Goal: Complete application form: Complete application form

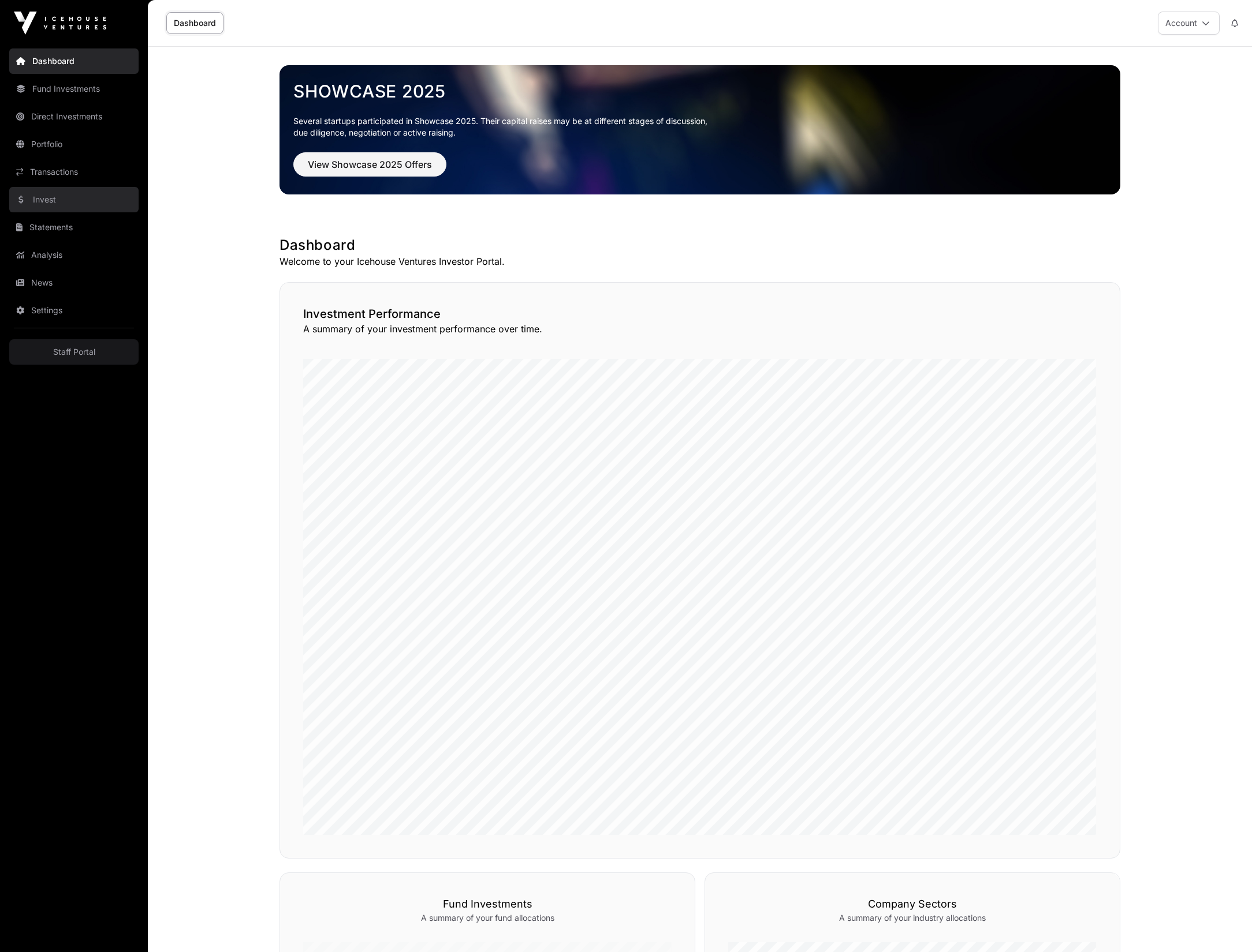
click at [57, 196] on link "Invest" at bounding box center [73, 199] width 129 height 26
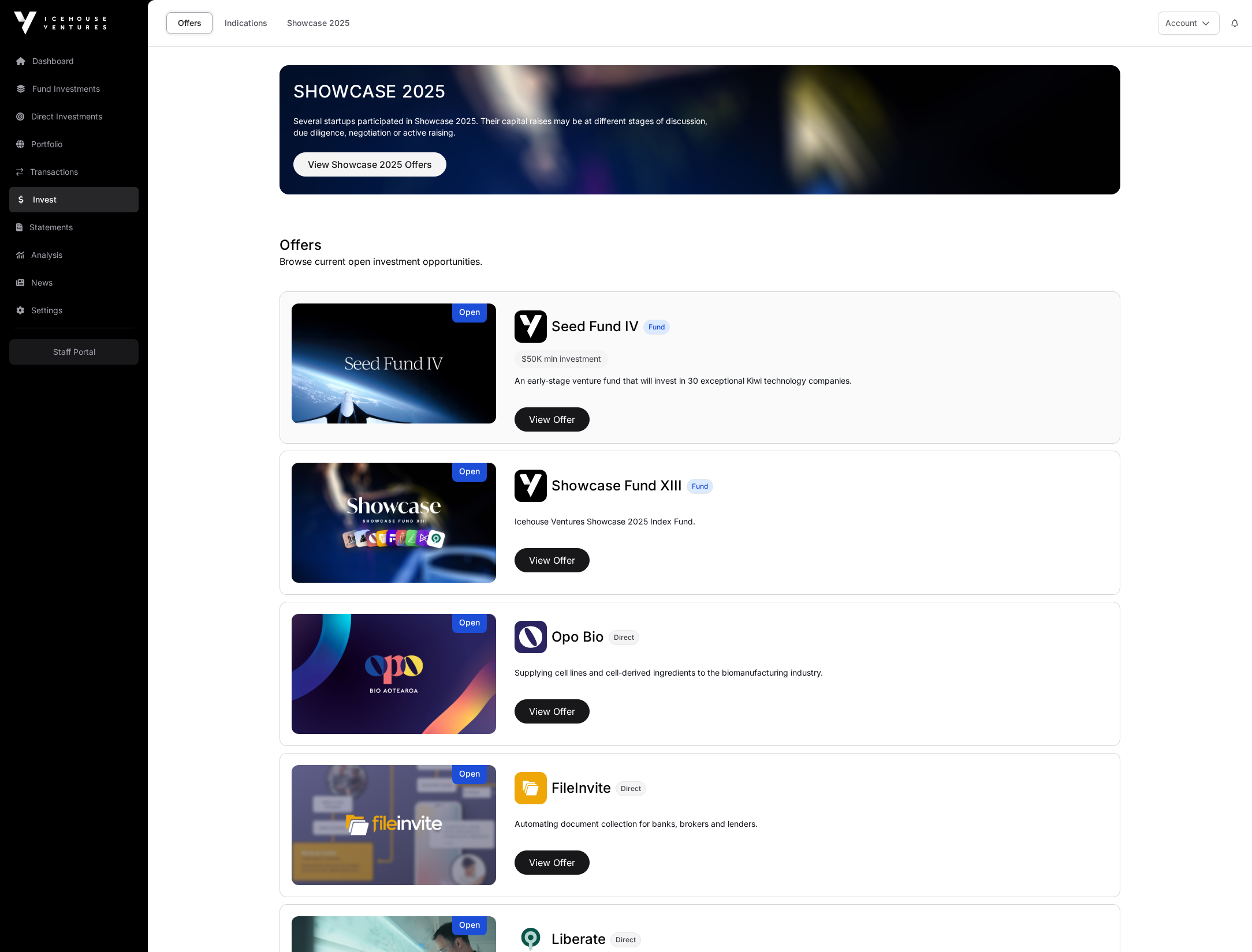
scroll to position [20, 0]
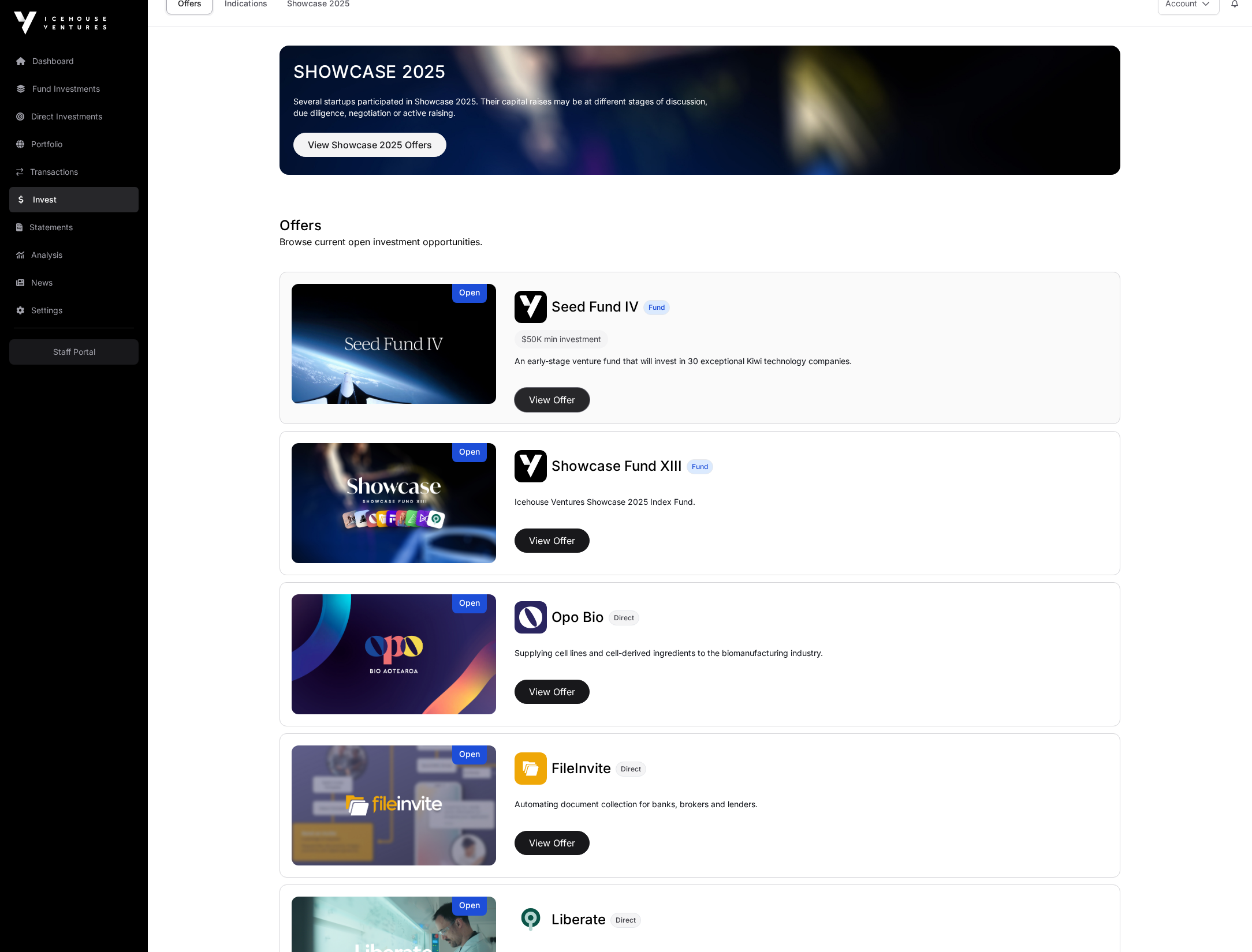
click at [563, 399] on button "View Offer" at bounding box center [552, 399] width 75 height 24
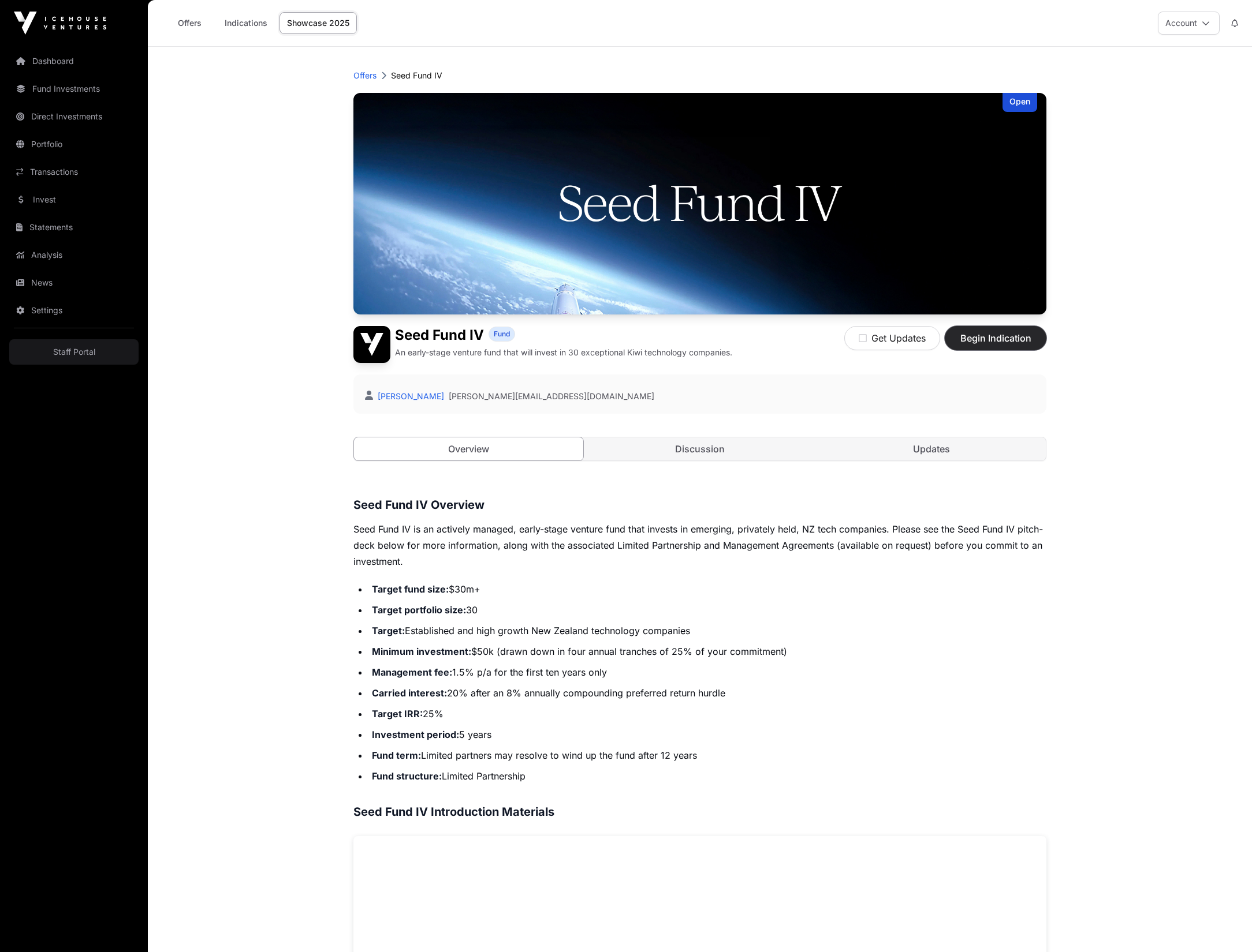
click at [1002, 340] on span "Begin Indication" at bounding box center [996, 339] width 73 height 14
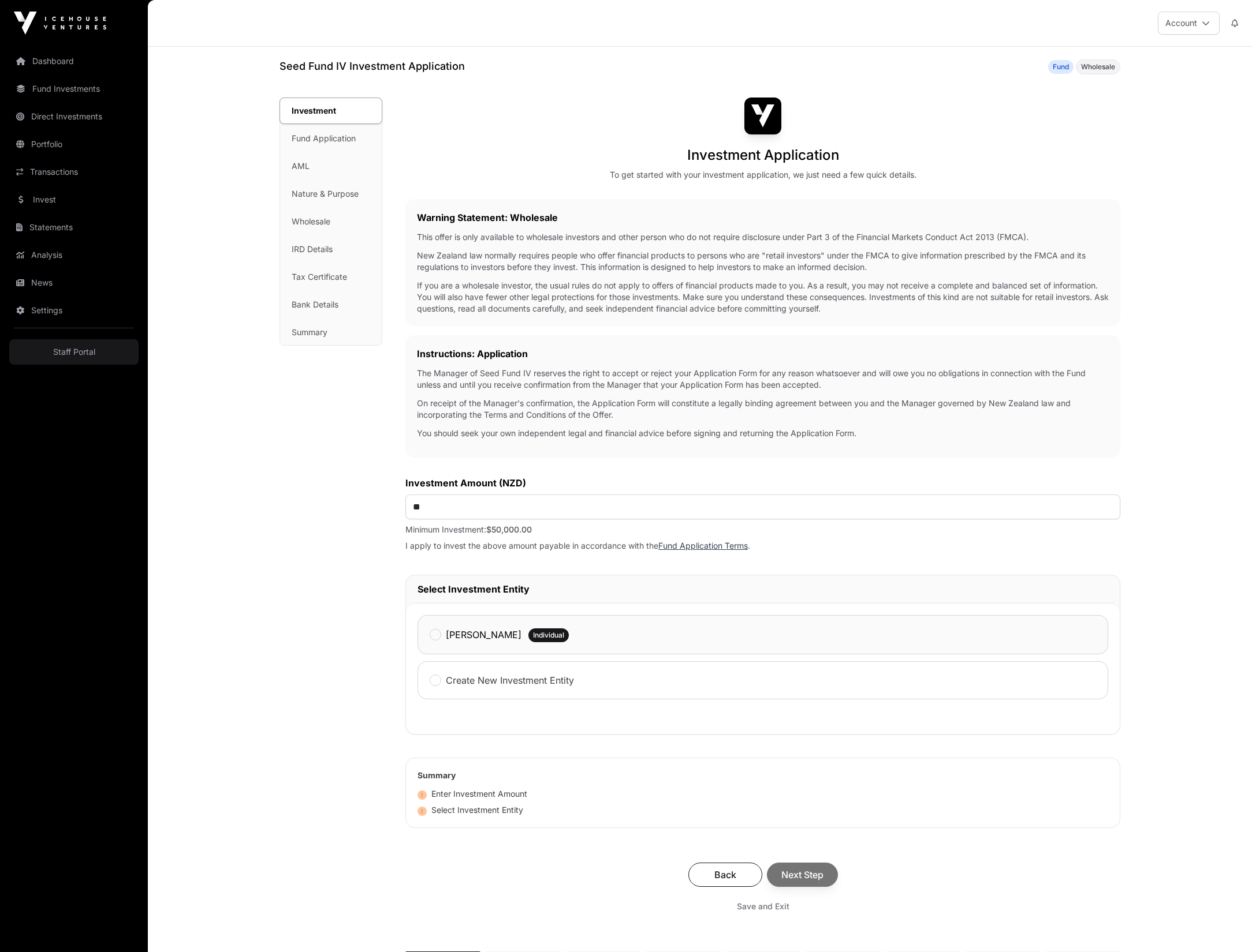
drag, startPoint x: 457, startPoint y: 642, endPoint x: 461, endPoint y: 629, distance: 13.6
click at [457, 641] on label "[PERSON_NAME]" at bounding box center [483, 635] width 76 height 14
click at [457, 512] on input "**" at bounding box center [763, 507] width 715 height 25
type input "******"
click at [271, 791] on div "Seed Fund IV Investment Application Fund Wholesale Investment Fund Application …" at bounding box center [699, 536] width 887 height 956
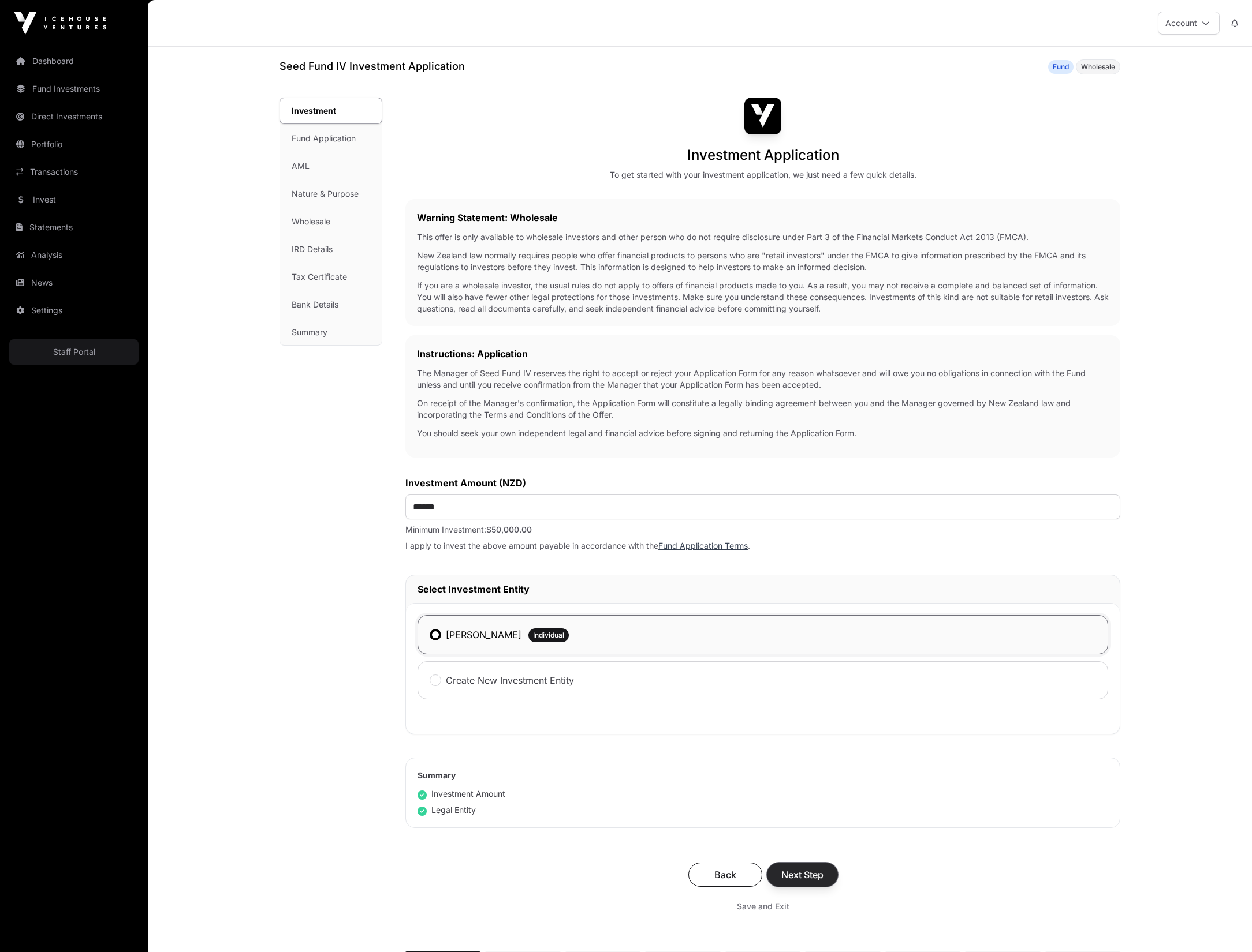
click at [817, 879] on span "Next Step" at bounding box center [802, 876] width 42 height 14
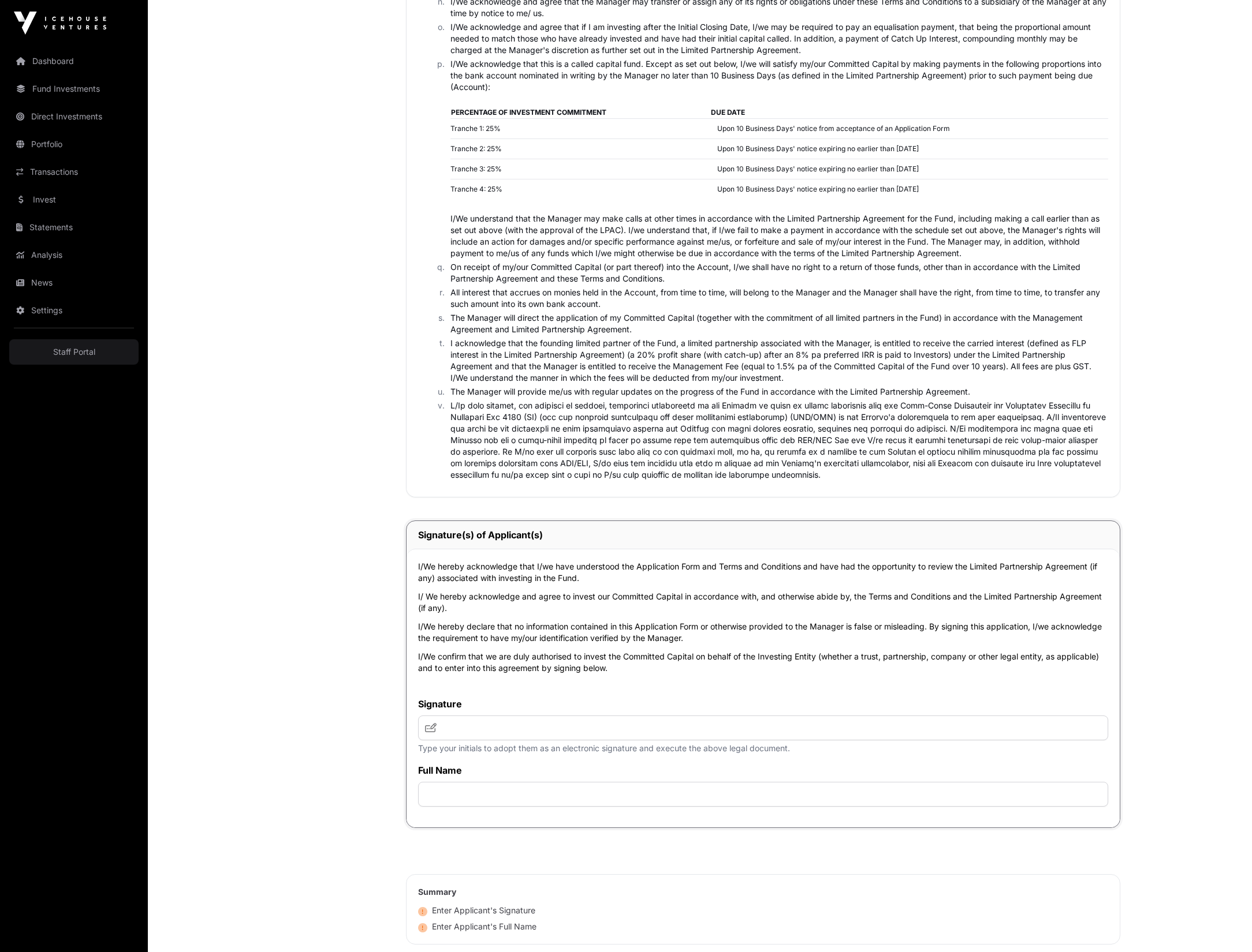
scroll to position [2173, 0]
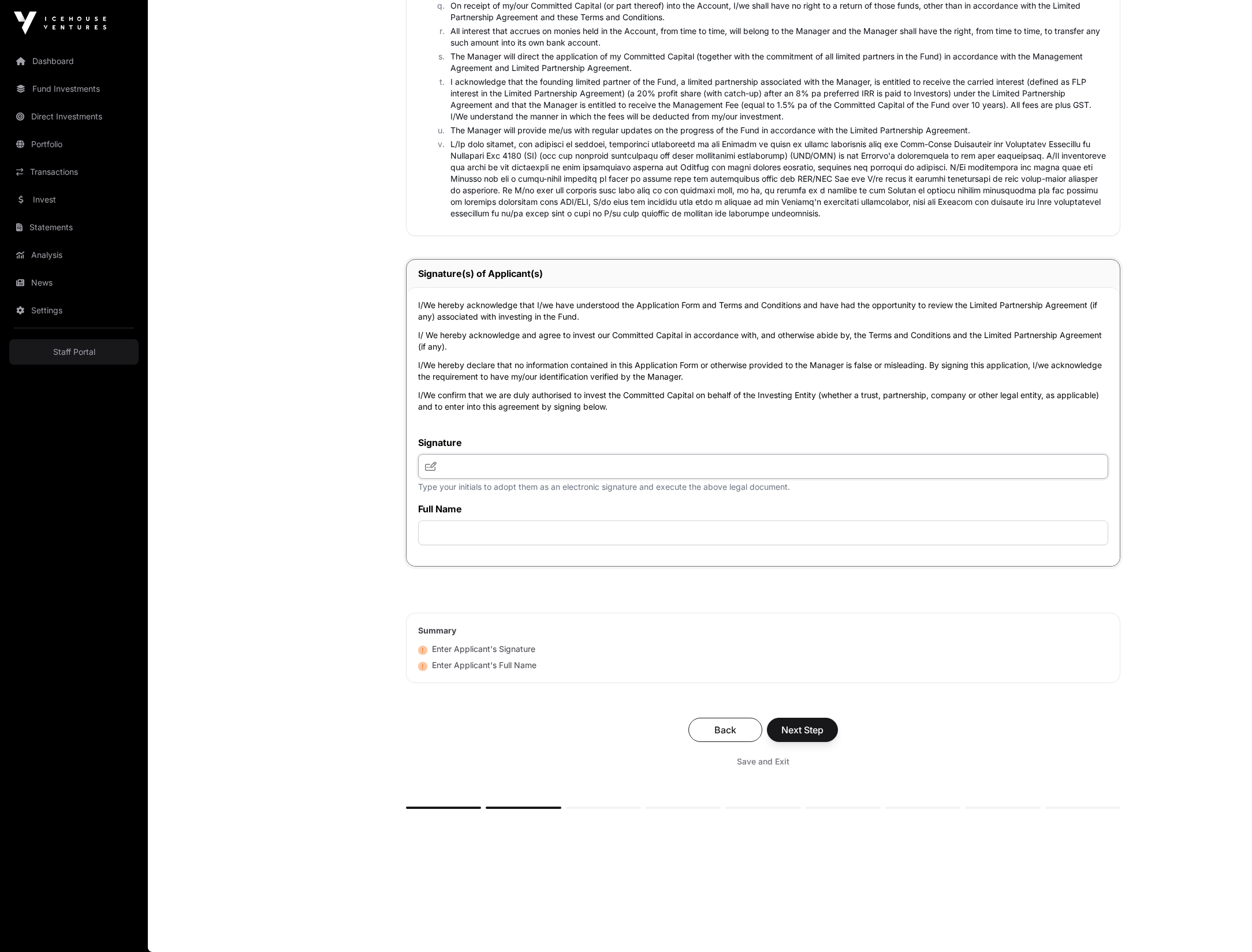
click at [476, 458] on input "text" at bounding box center [763, 467] width 690 height 25
type input "********"
click at [485, 534] on input "text" at bounding box center [763, 533] width 690 height 25
type input "**********"
click at [449, 743] on div "Back Next Step Save and Exit" at bounding box center [762, 745] width 714 height 77
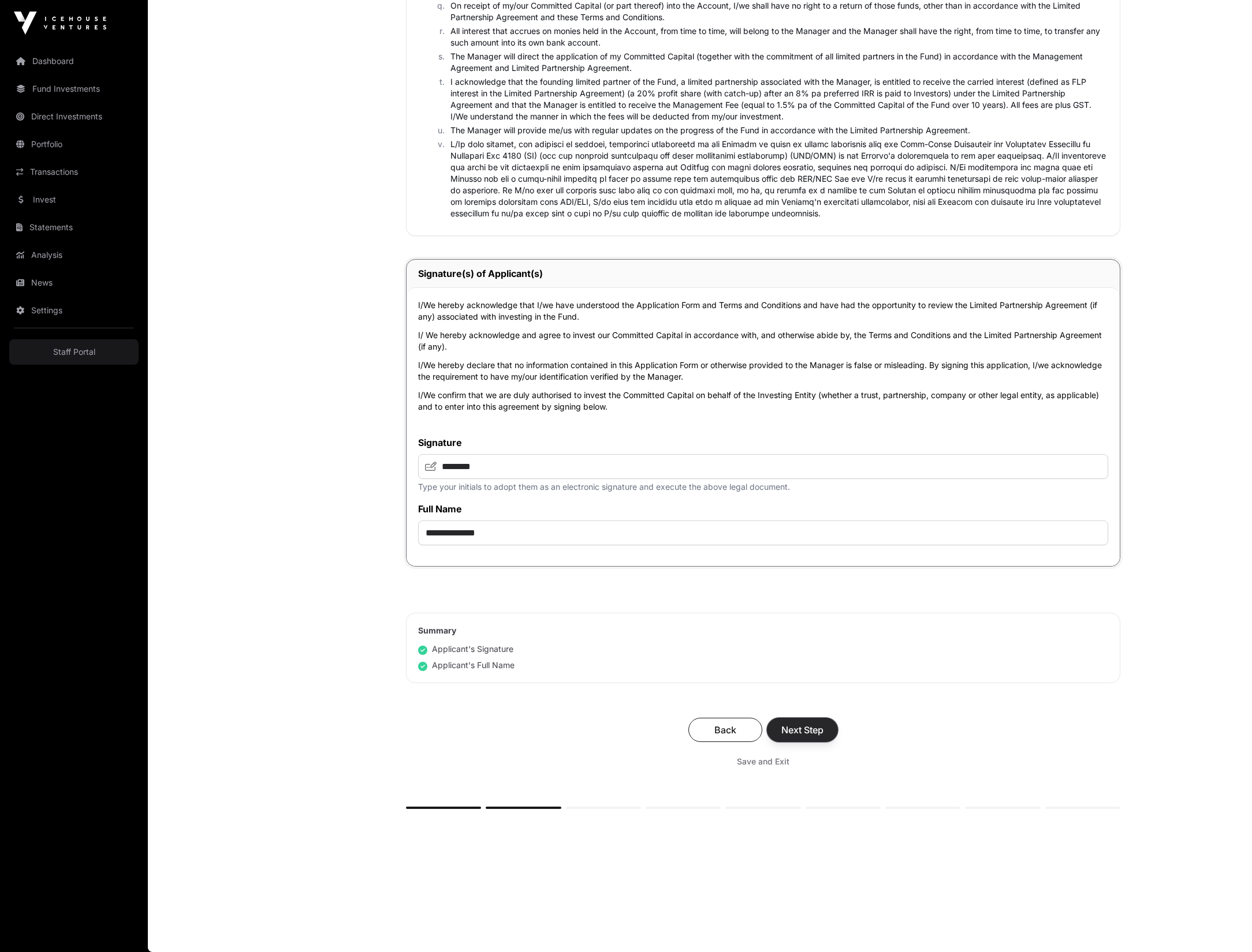
click at [817, 735] on span "Next Step" at bounding box center [802, 731] width 42 height 14
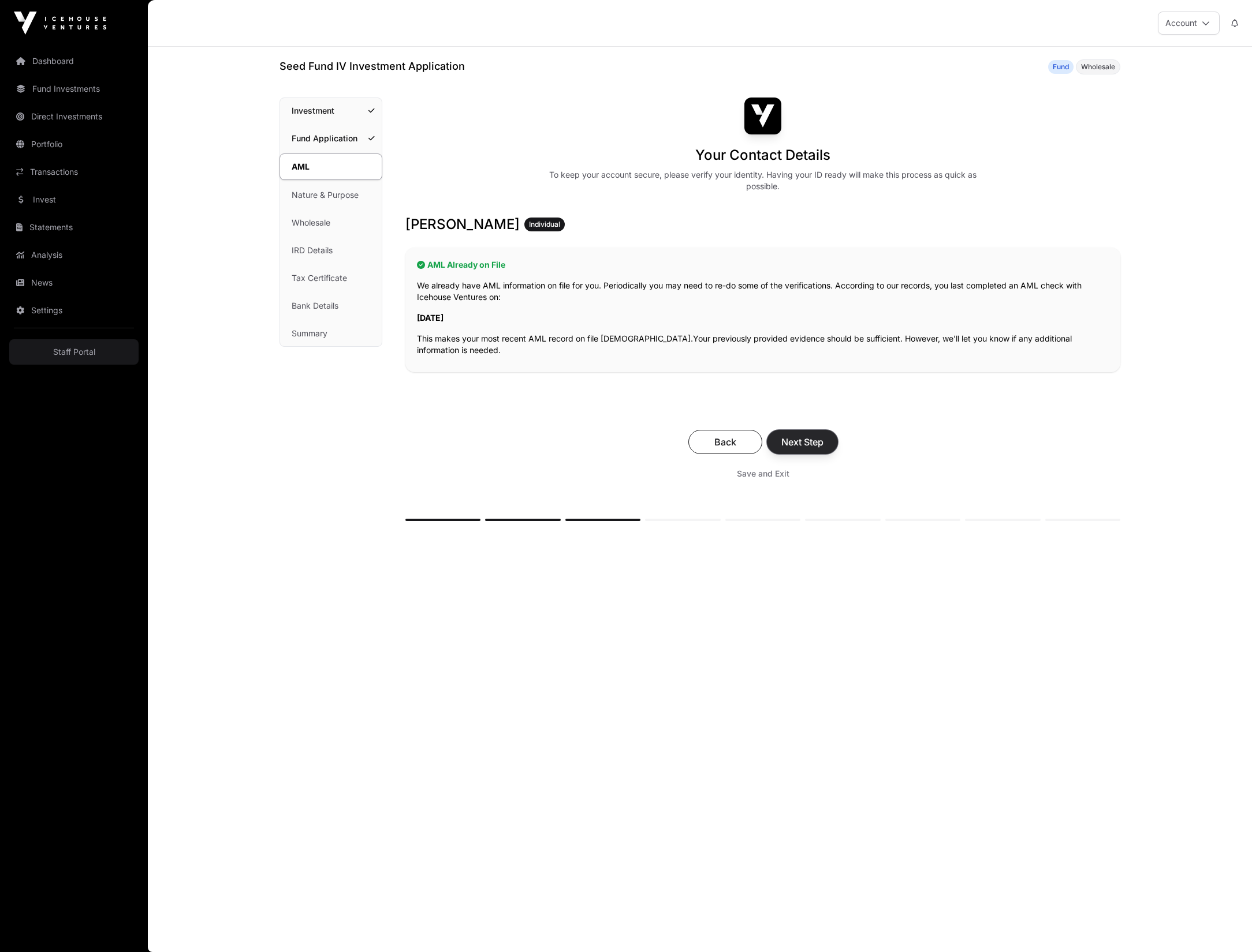
click at [813, 444] on span "Next Step" at bounding box center [802, 443] width 42 height 14
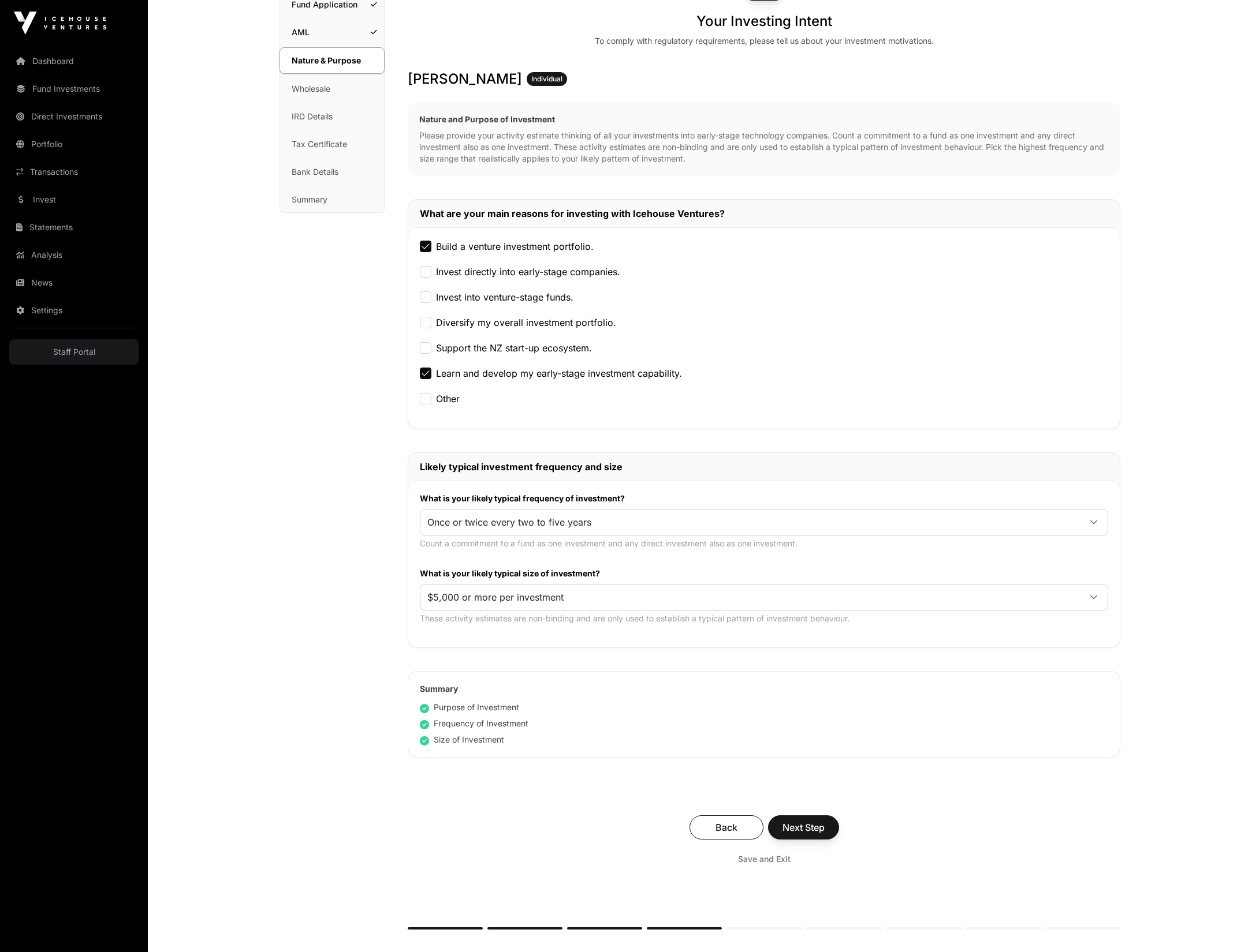
scroll to position [257, 0]
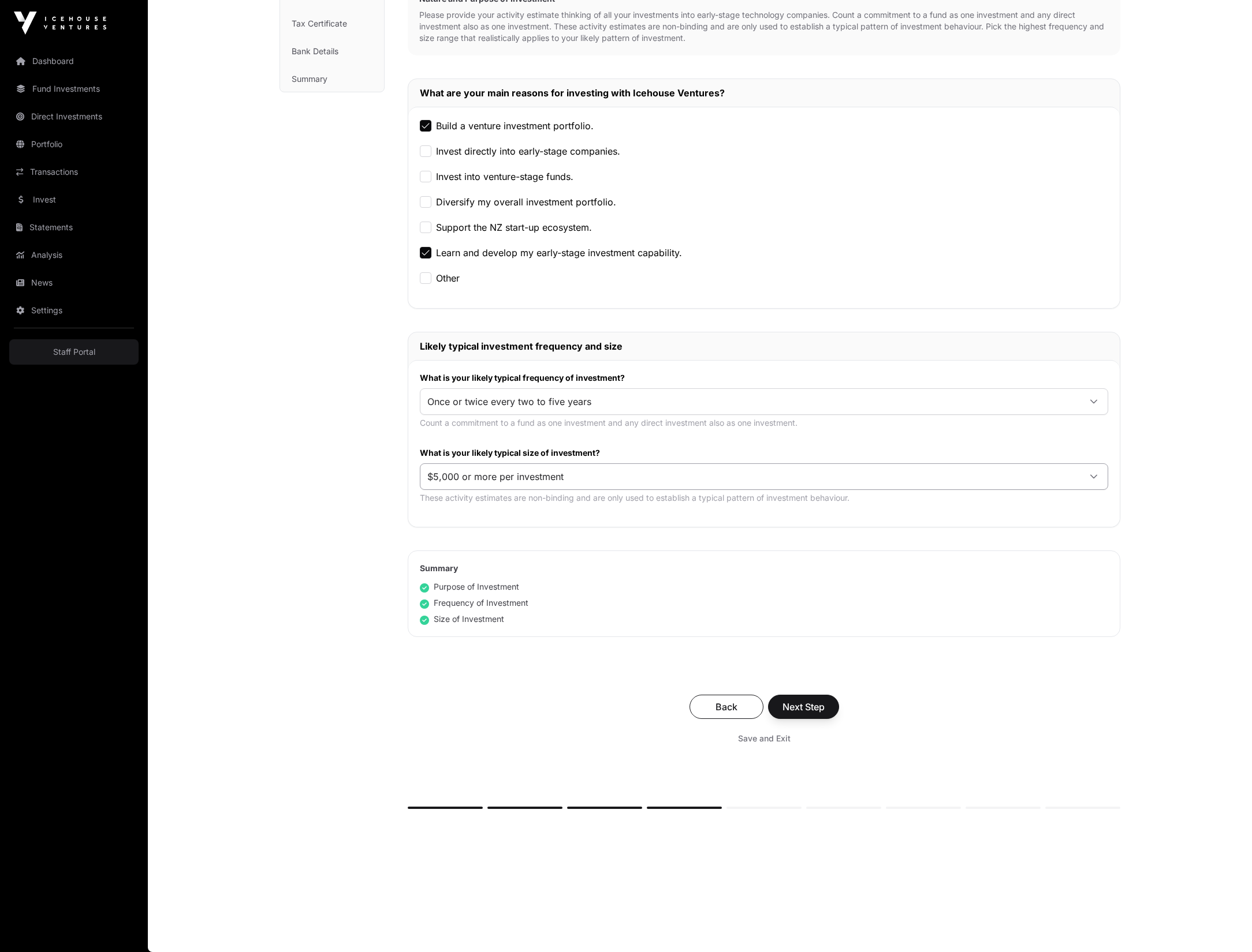
click at [587, 472] on span "$5,000 or more per investment" at bounding box center [750, 476] width 660 height 20
click at [831, 704] on button "Next Step" at bounding box center [804, 707] width 71 height 24
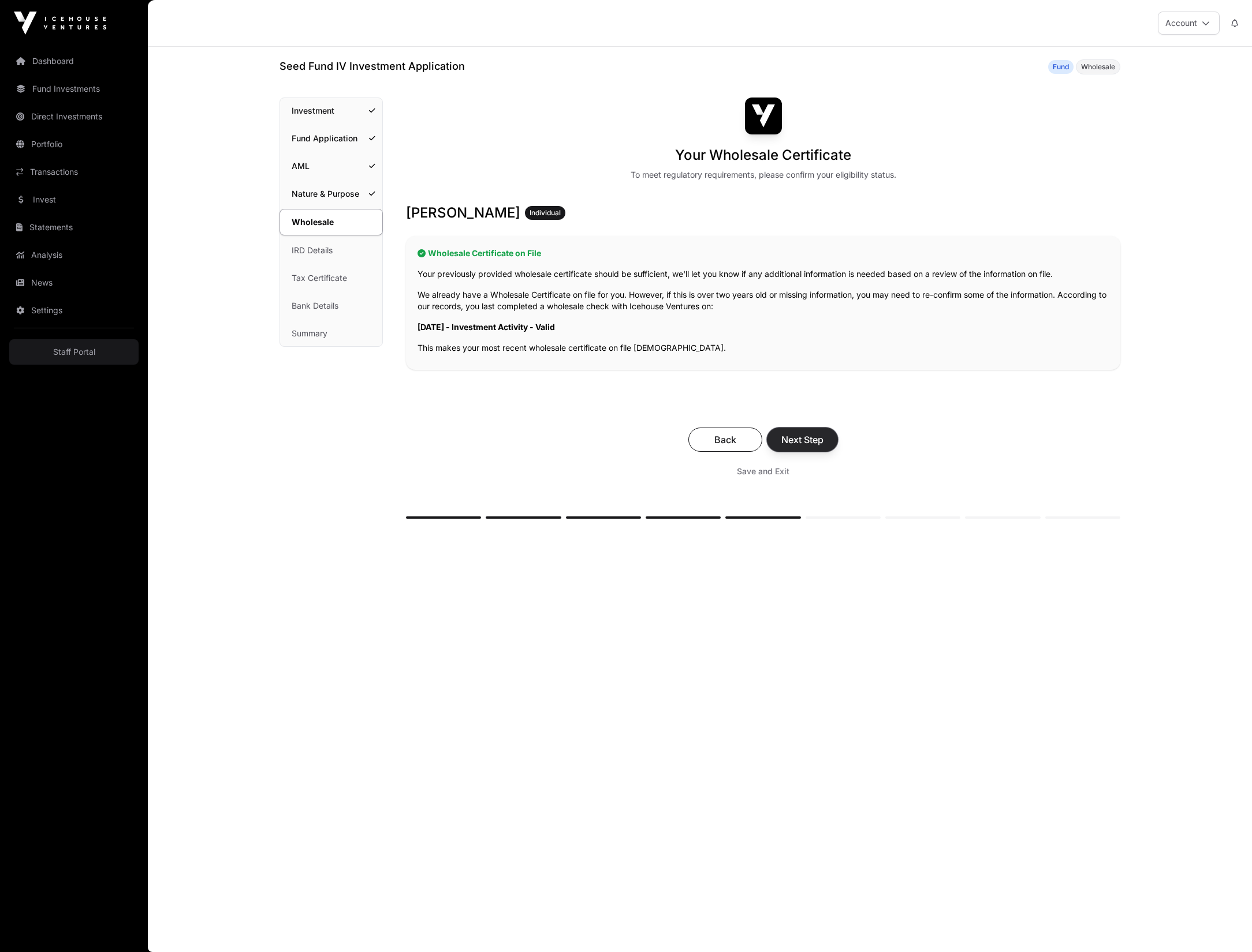
click at [793, 444] on span "Next Step" at bounding box center [802, 440] width 42 height 14
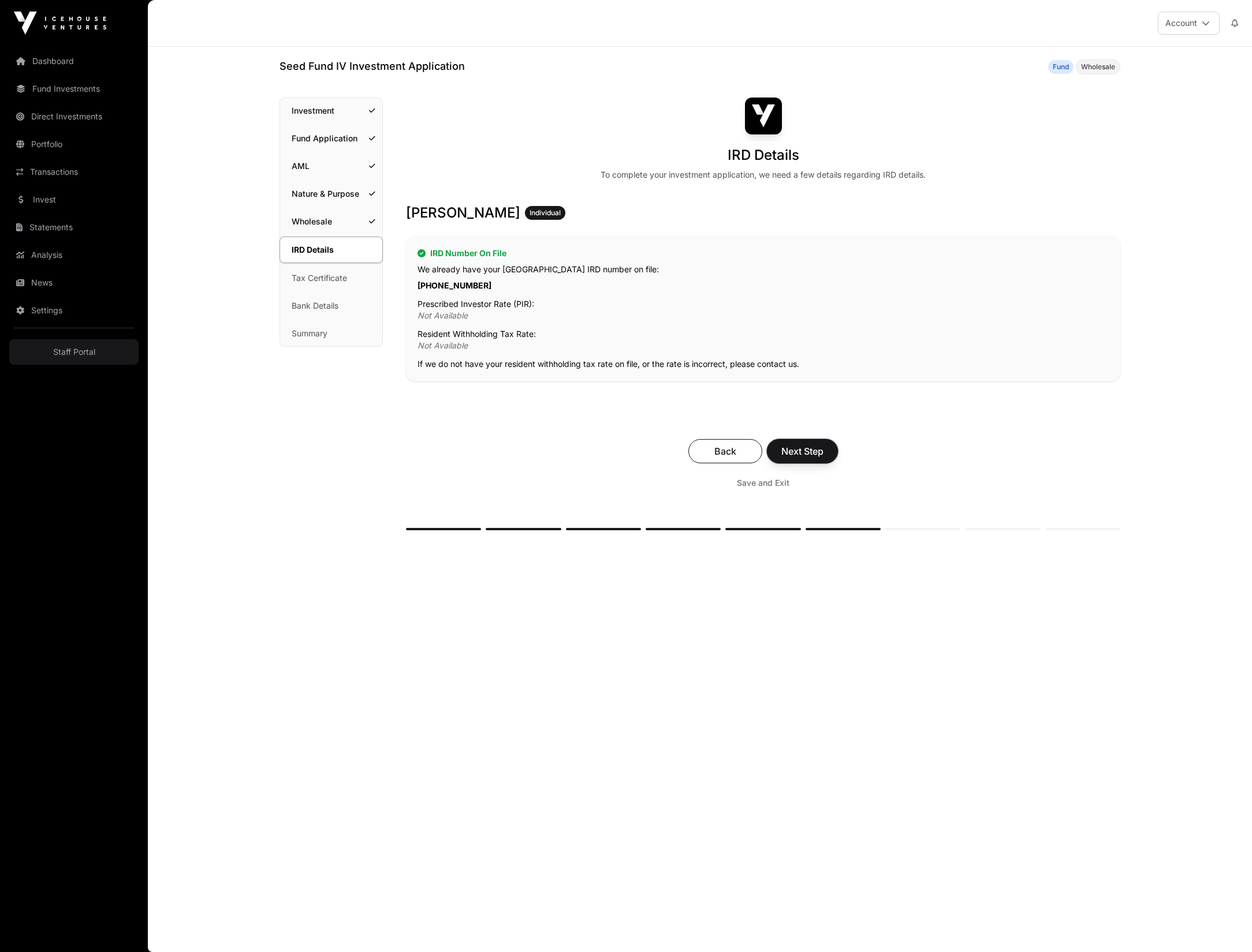
click at [793, 444] on span "Next Step" at bounding box center [802, 452] width 42 height 14
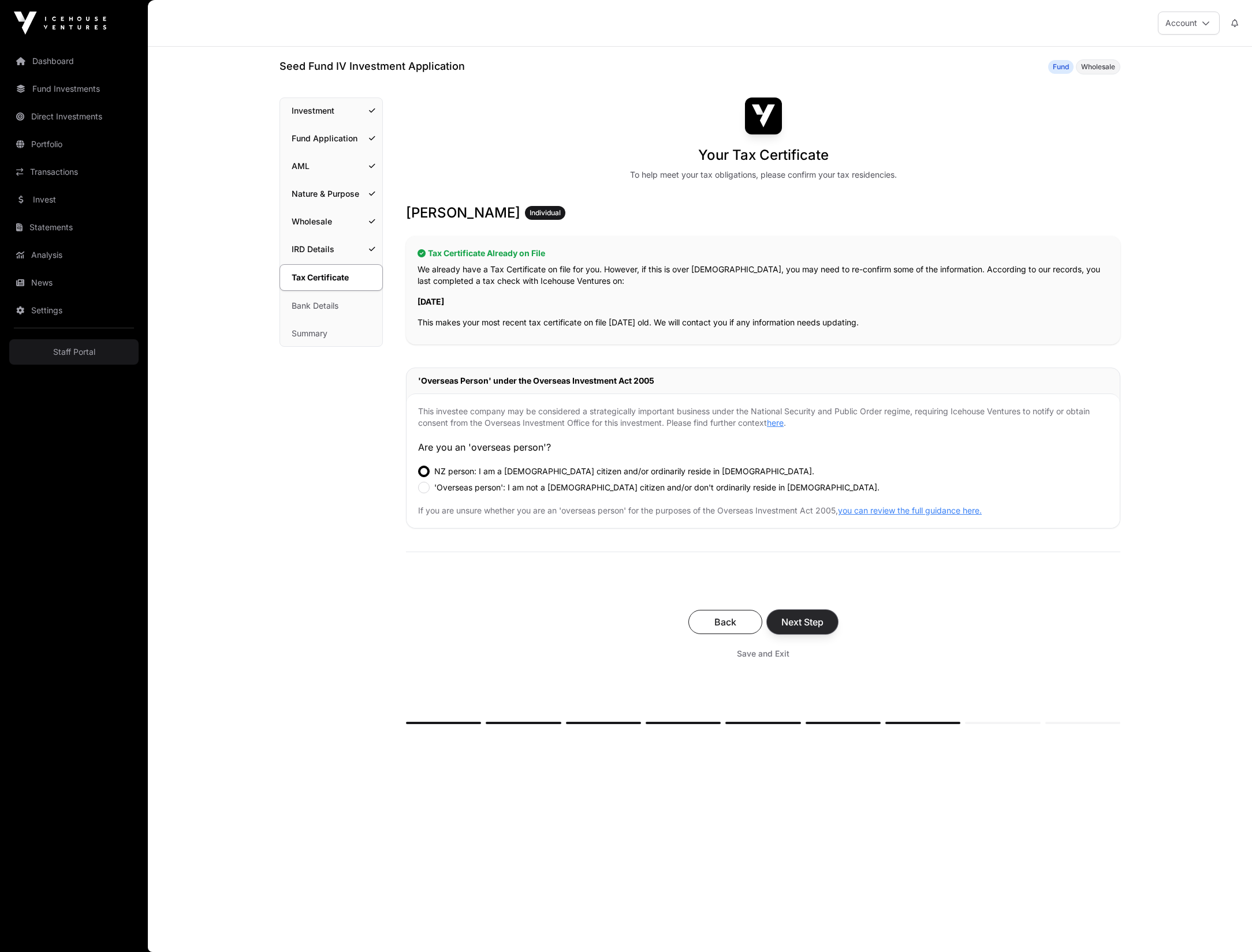
click at [797, 628] on span "Next Step" at bounding box center [802, 622] width 42 height 14
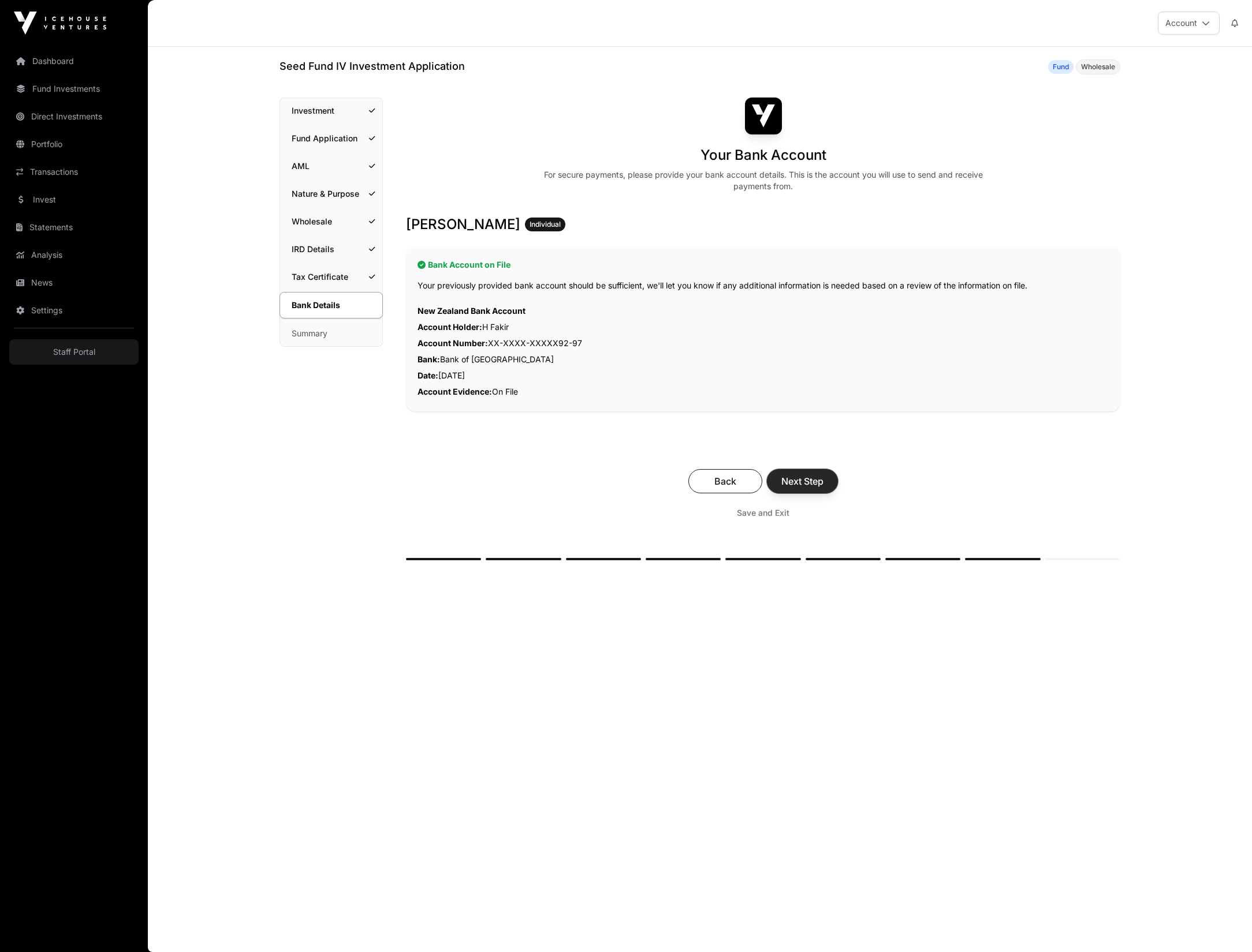
click at [834, 482] on button "Next Step" at bounding box center [802, 481] width 71 height 24
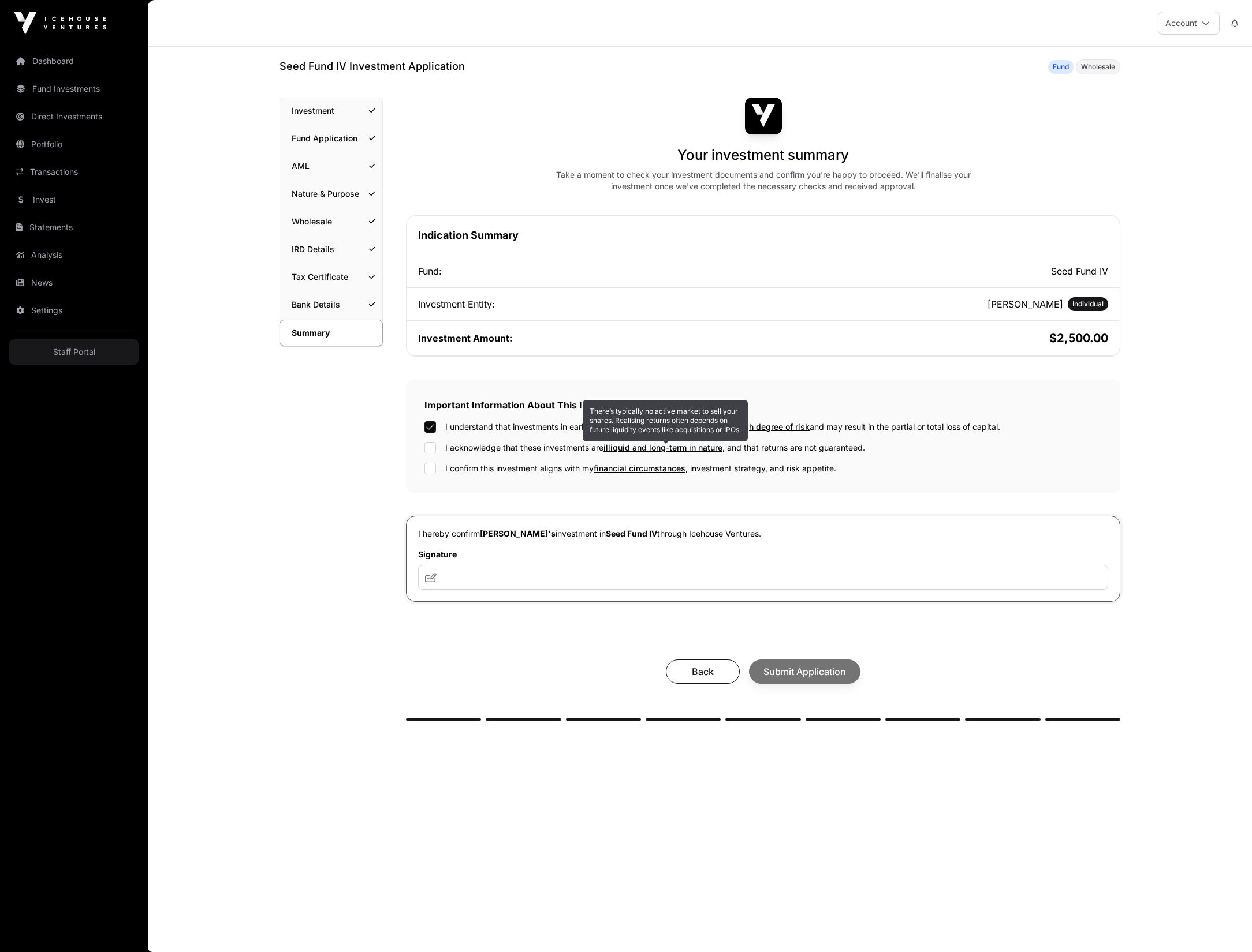
click at [671, 449] on span "illiquid and long-term in nature" at bounding box center [663, 447] width 119 height 10
drag, startPoint x: 509, startPoint y: 562, endPoint x: 510, endPoint y: 568, distance: 6.1
click at [509, 562] on div "Signature" at bounding box center [763, 570] width 690 height 41
click at [510, 573] on input "text" at bounding box center [763, 578] width 690 height 25
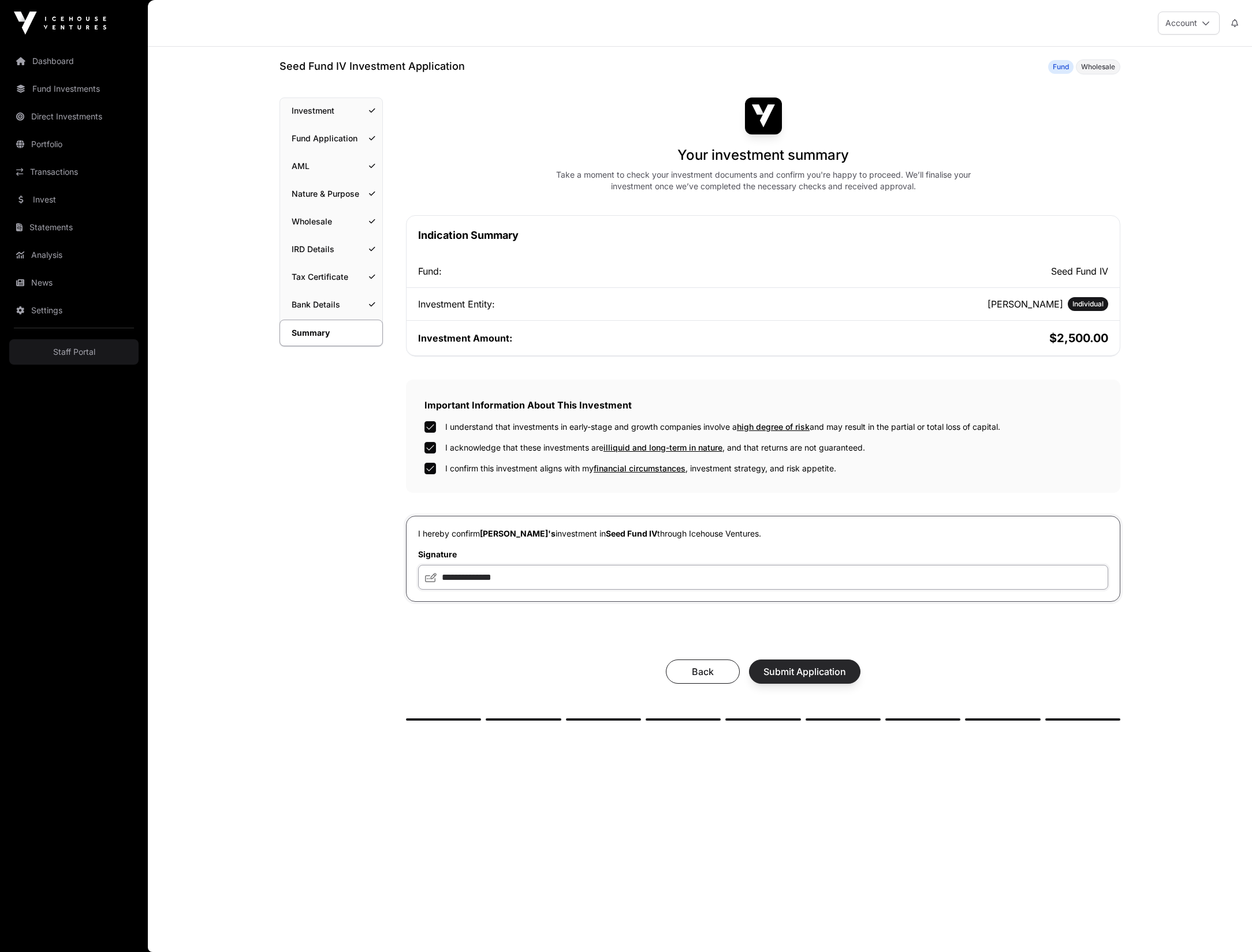
type input "**********"
click at [814, 679] on span "Submit Application" at bounding box center [804, 672] width 83 height 14
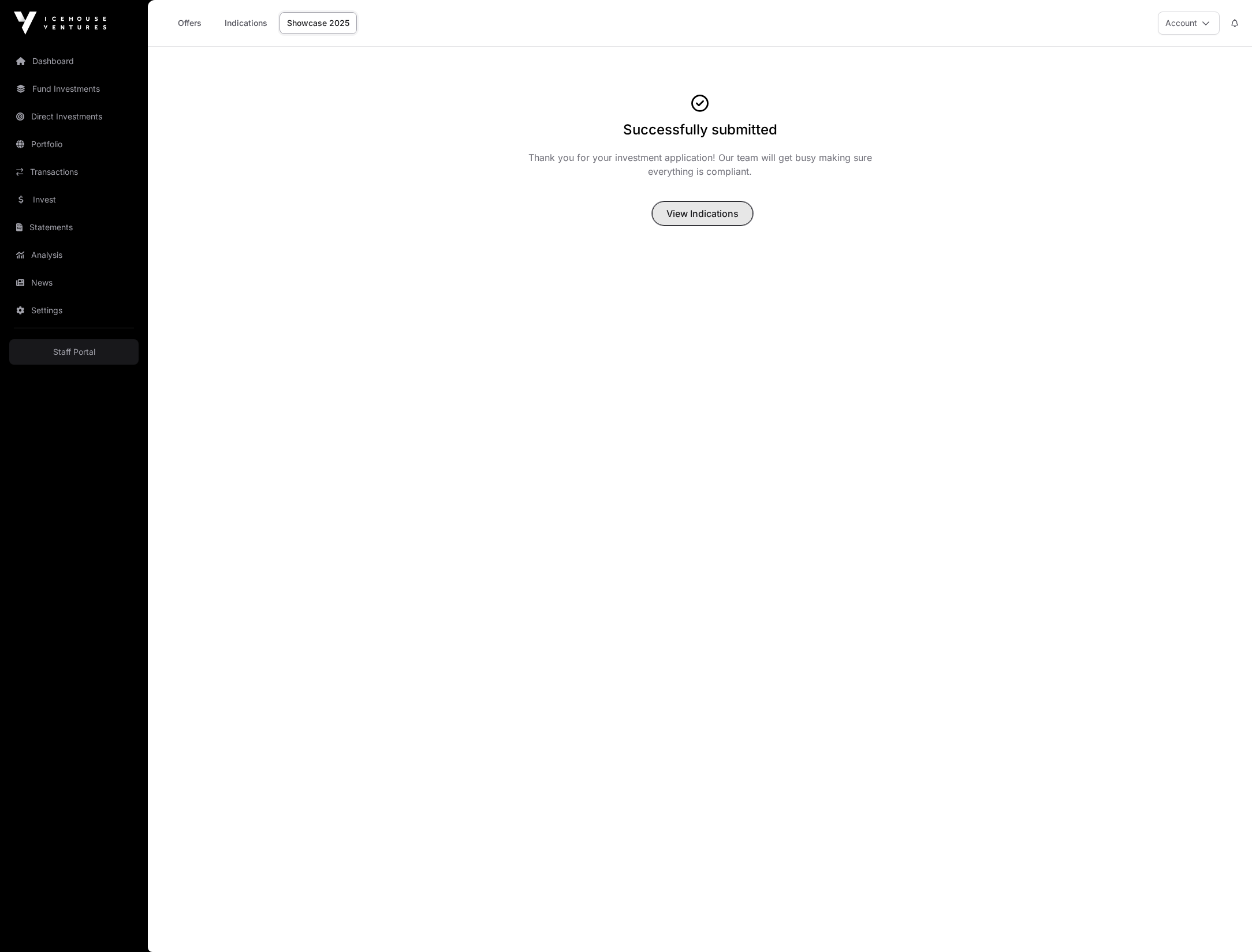
click at [705, 214] on span "View Indications" at bounding box center [702, 213] width 72 height 14
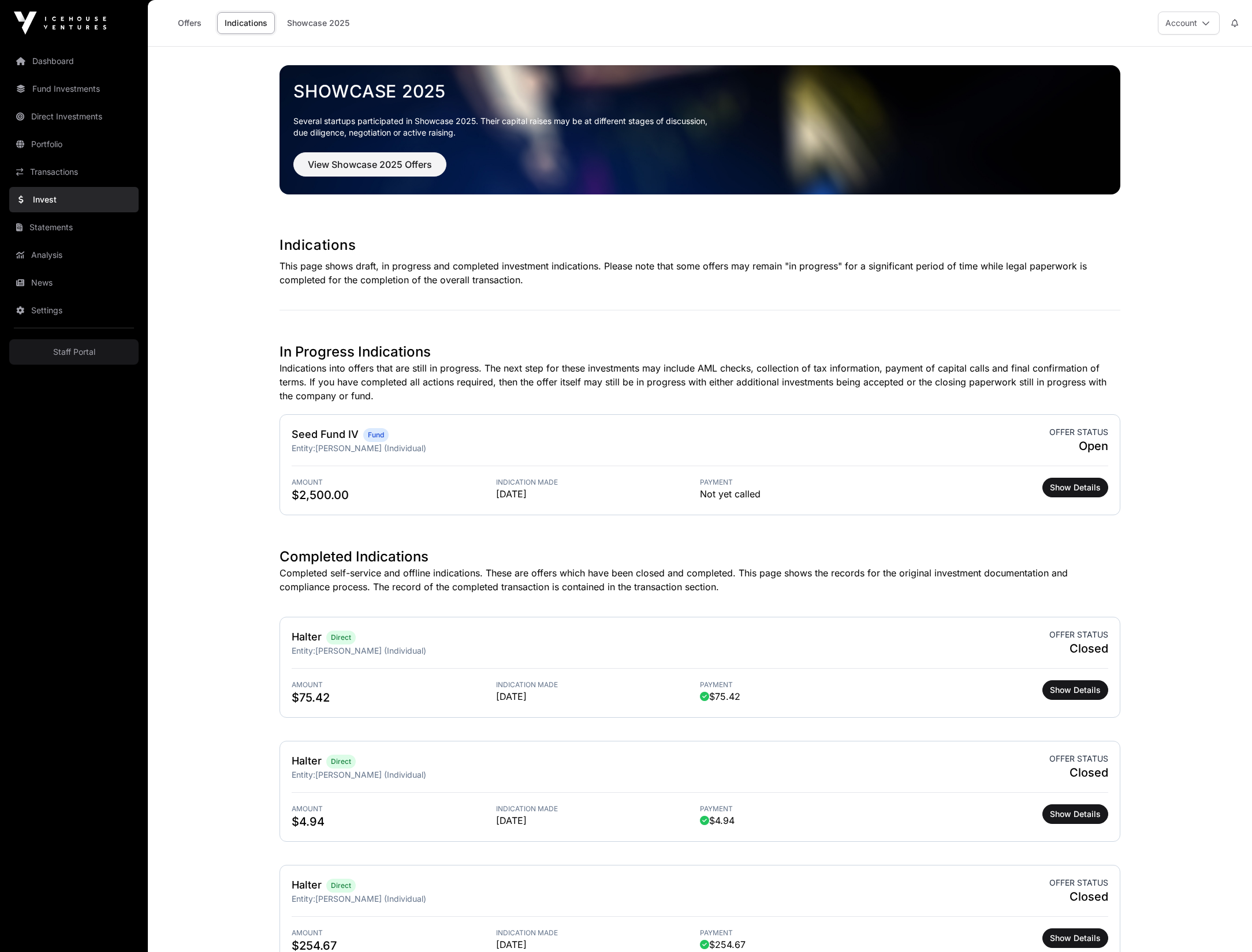
click at [80, 200] on link "Invest" at bounding box center [73, 199] width 129 height 26
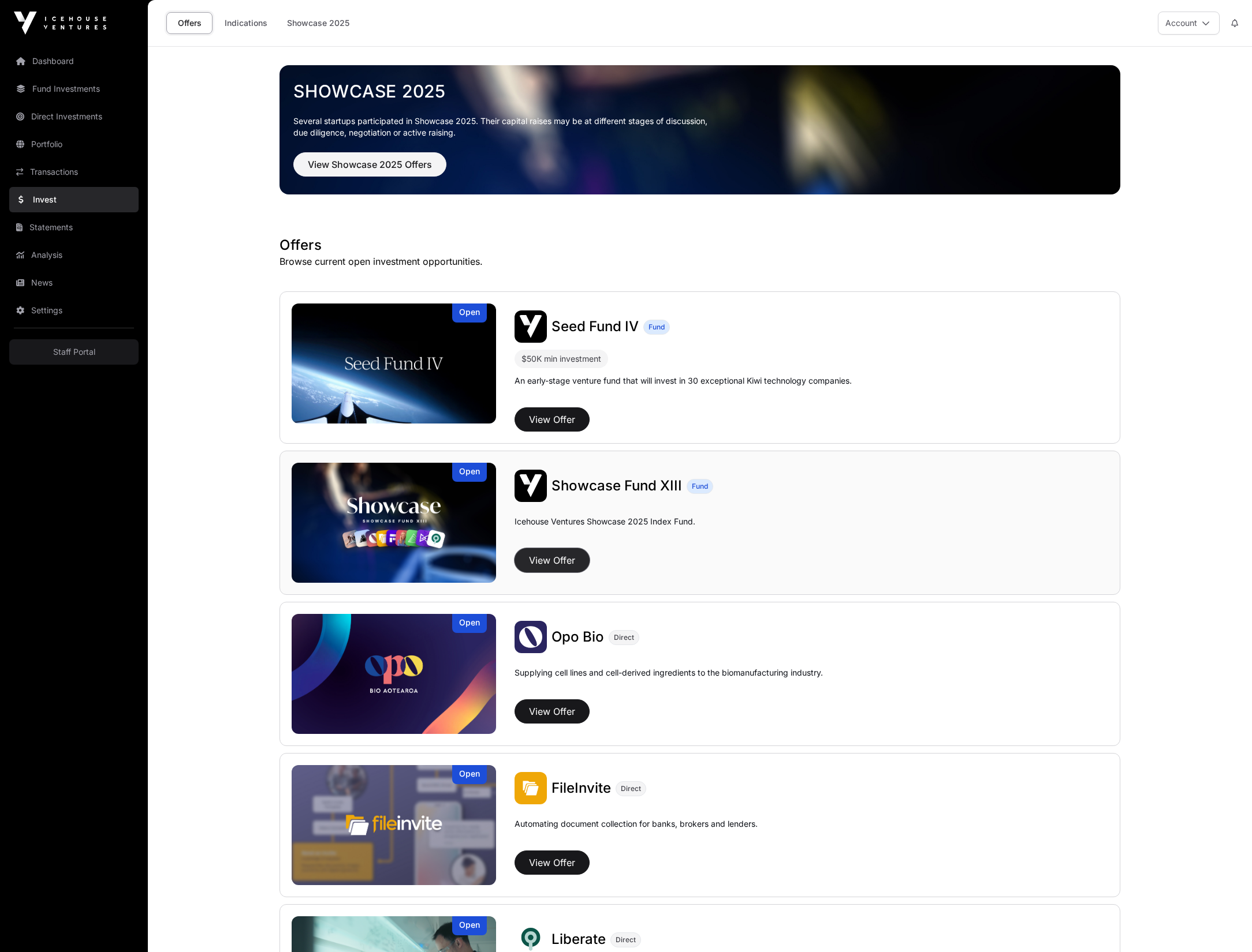
click at [569, 566] on button "View Offer" at bounding box center [552, 560] width 75 height 24
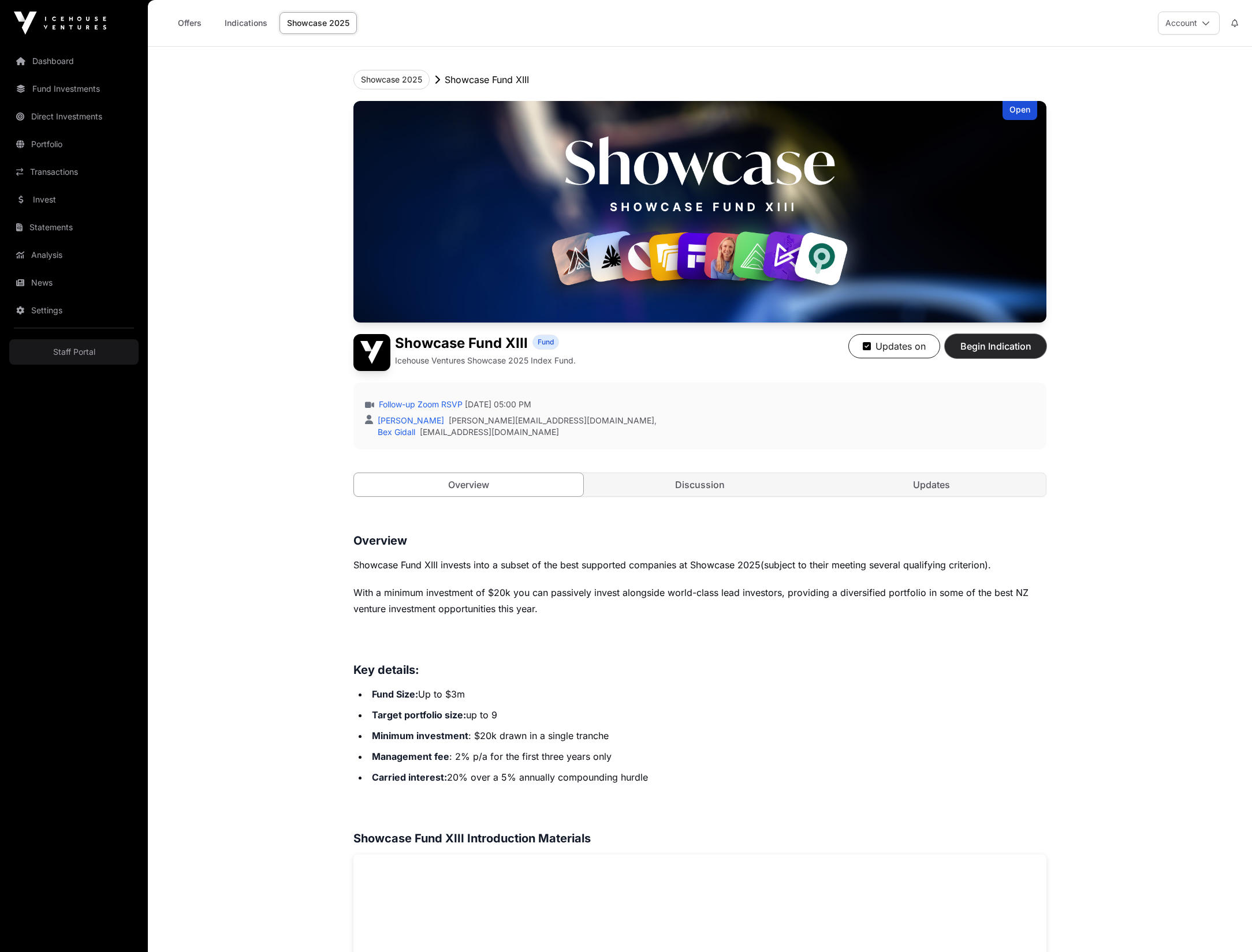
click at [991, 351] on span "Begin Indication" at bounding box center [996, 347] width 73 height 14
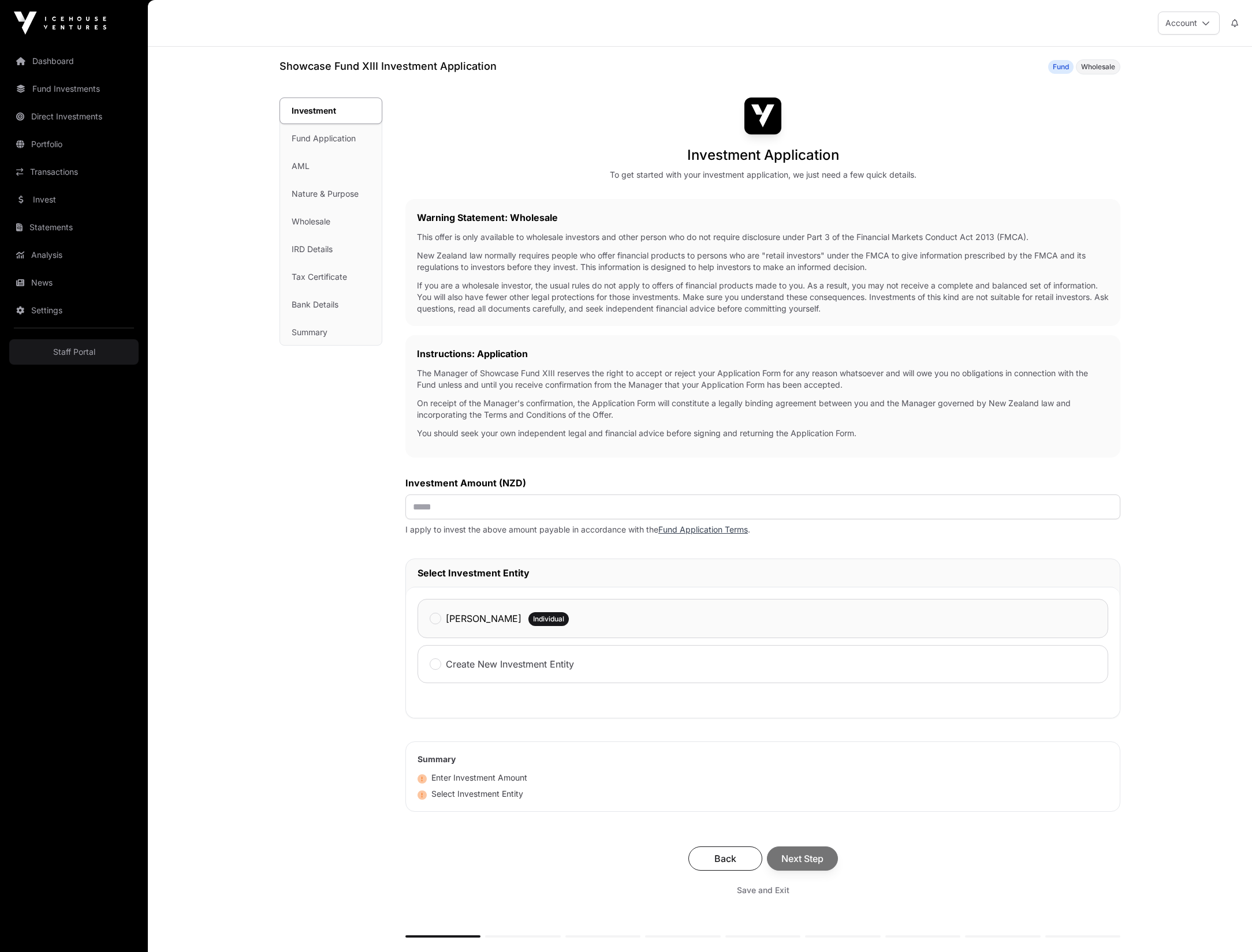
click at [444, 620] on div "[PERSON_NAME]" at bounding box center [475, 619] width 92 height 15
click at [461, 509] on input "text" at bounding box center [763, 507] width 715 height 25
type input "******"
click at [293, 556] on div "Investment Investment Fund Application AML Nature & Purpose Wholesale IRD Detai…" at bounding box center [331, 540] width 103 height 886
click at [798, 857] on span "Next Step" at bounding box center [802, 859] width 42 height 14
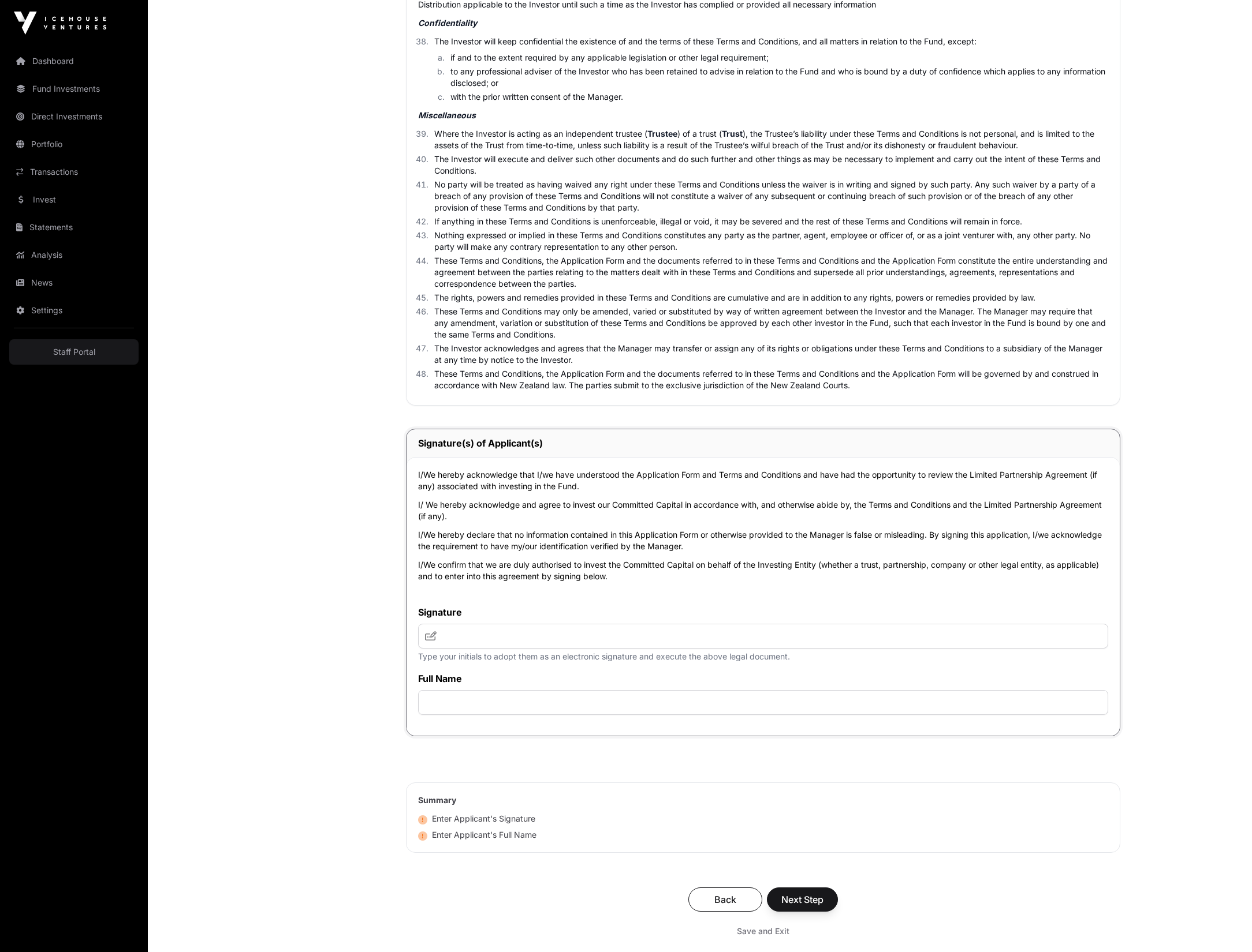
scroll to position [3537, 0]
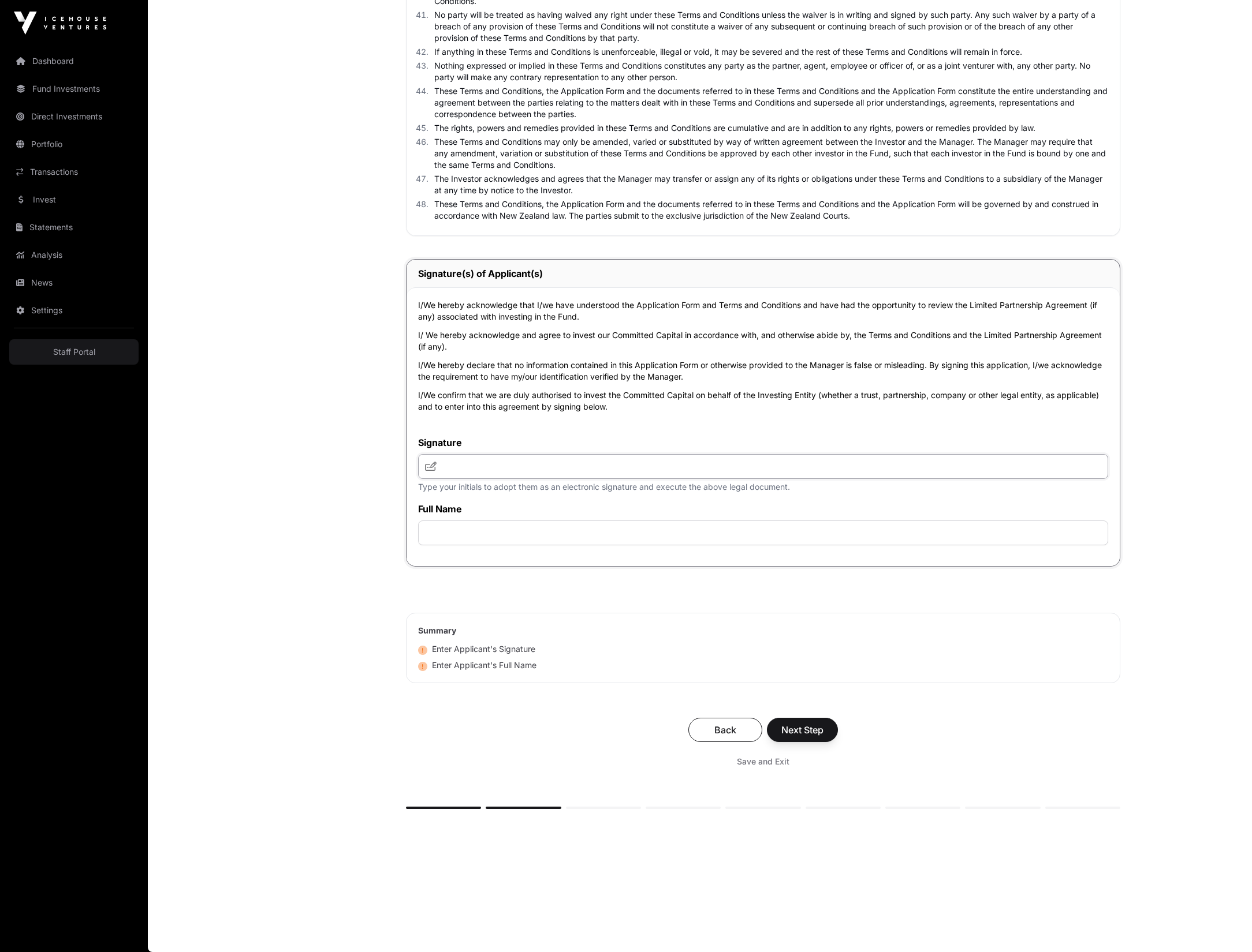
click at [490, 460] on input "text" at bounding box center [763, 467] width 690 height 25
type input "********"
click at [456, 540] on input "text" at bounding box center [763, 533] width 690 height 25
type input "**********"
click at [525, 766] on div "Save and Exit" at bounding box center [762, 761] width 691 height 20
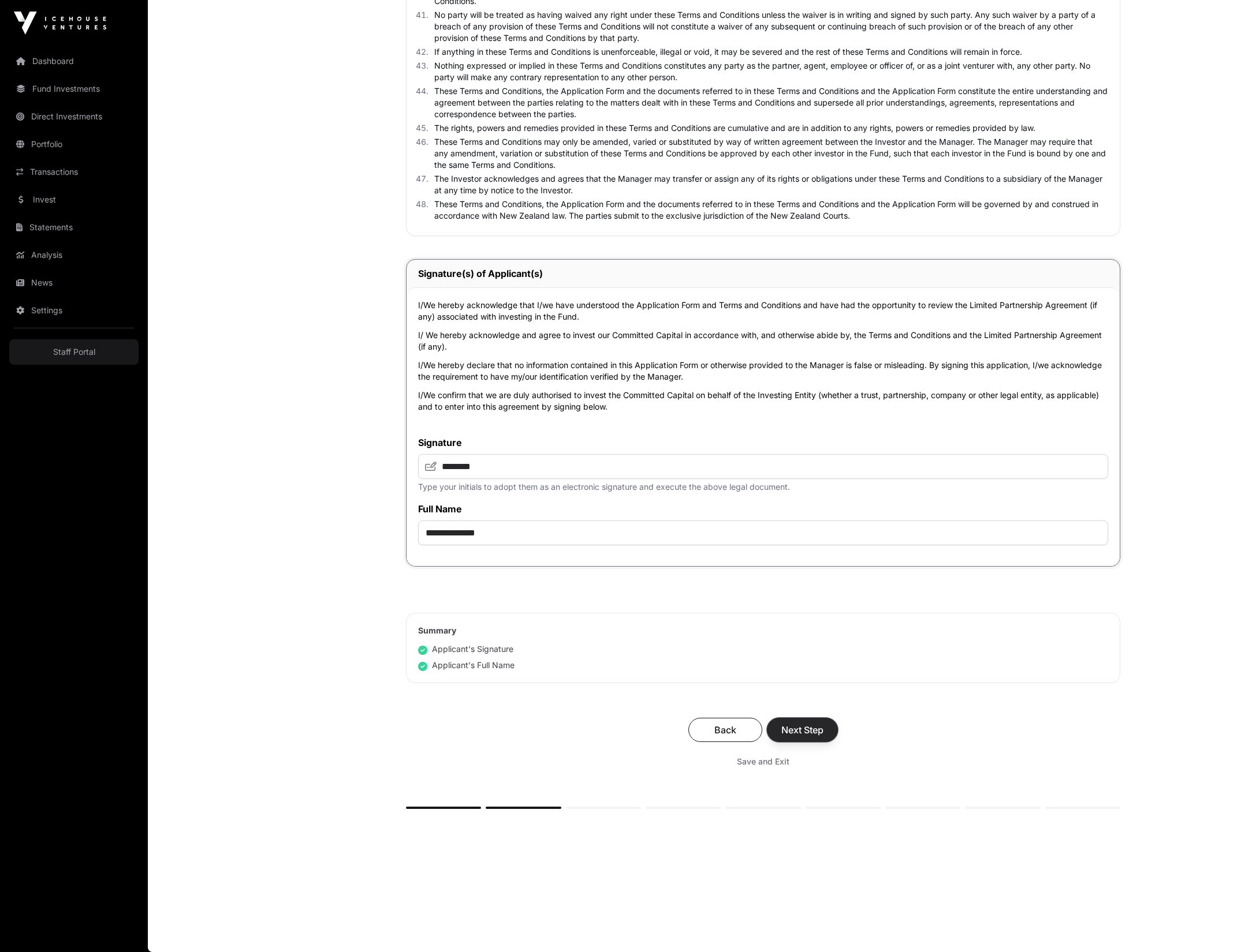
click at [827, 730] on button "Next Step" at bounding box center [802, 730] width 71 height 24
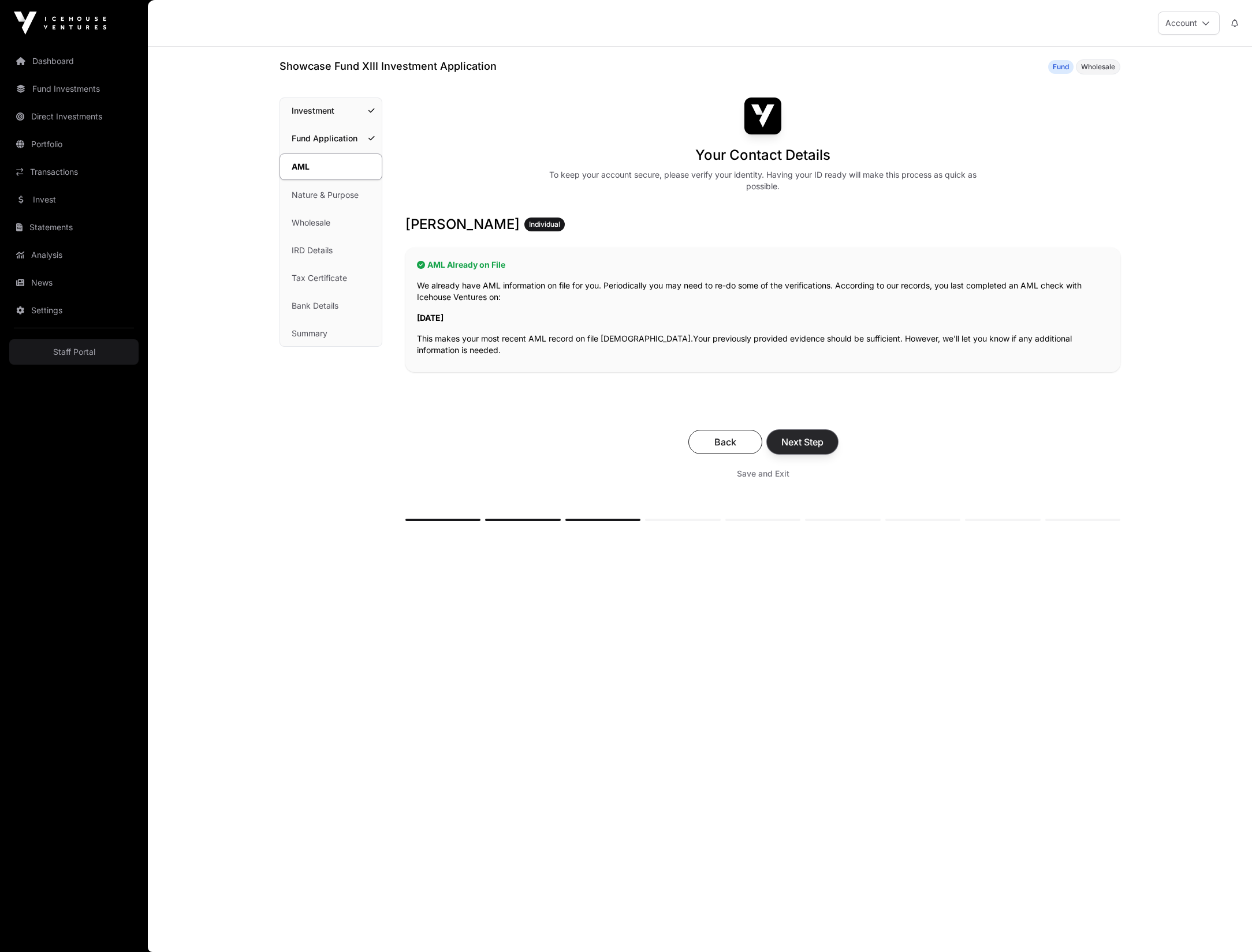
click at [813, 448] on span "Next Step" at bounding box center [802, 443] width 42 height 14
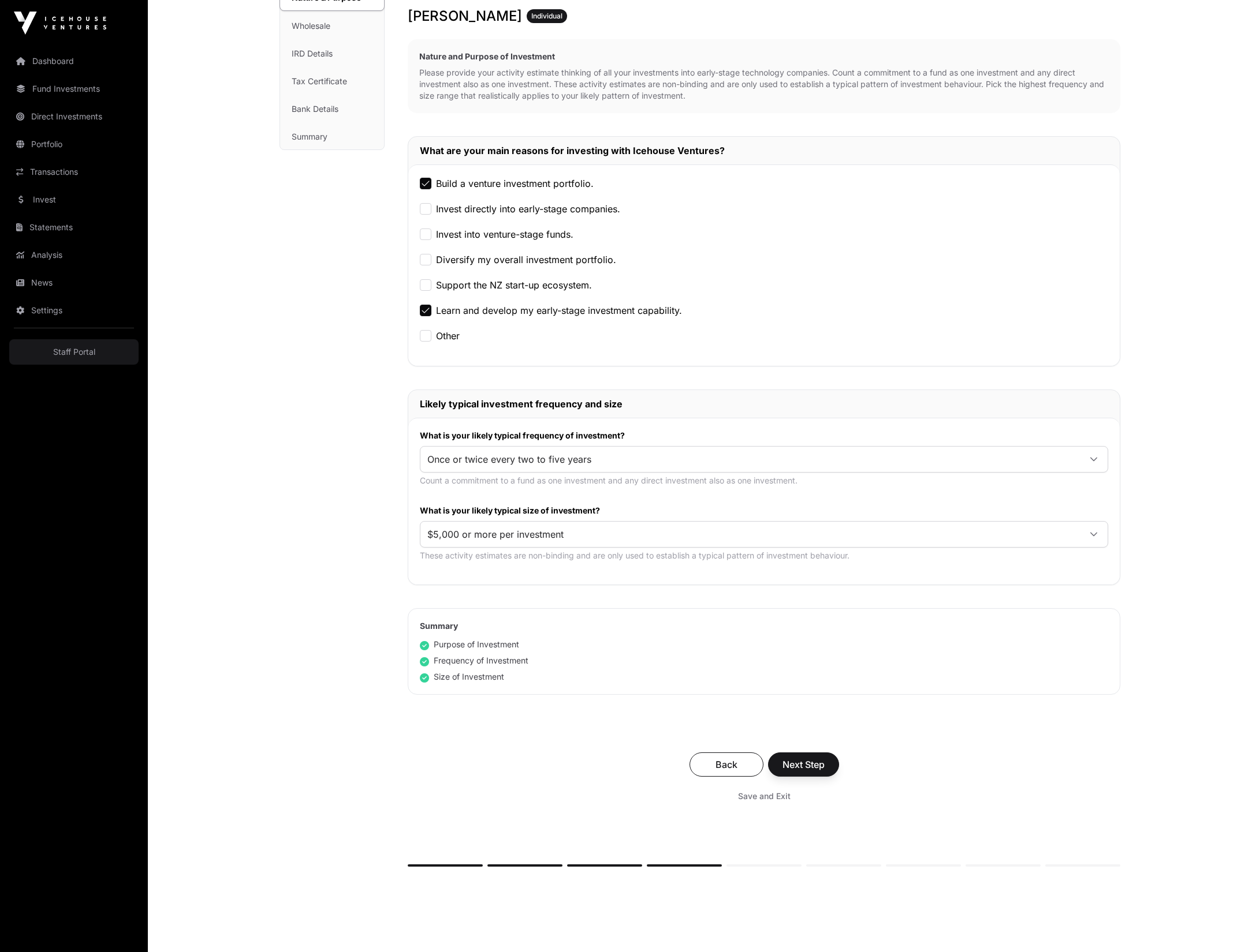
scroll to position [257, 0]
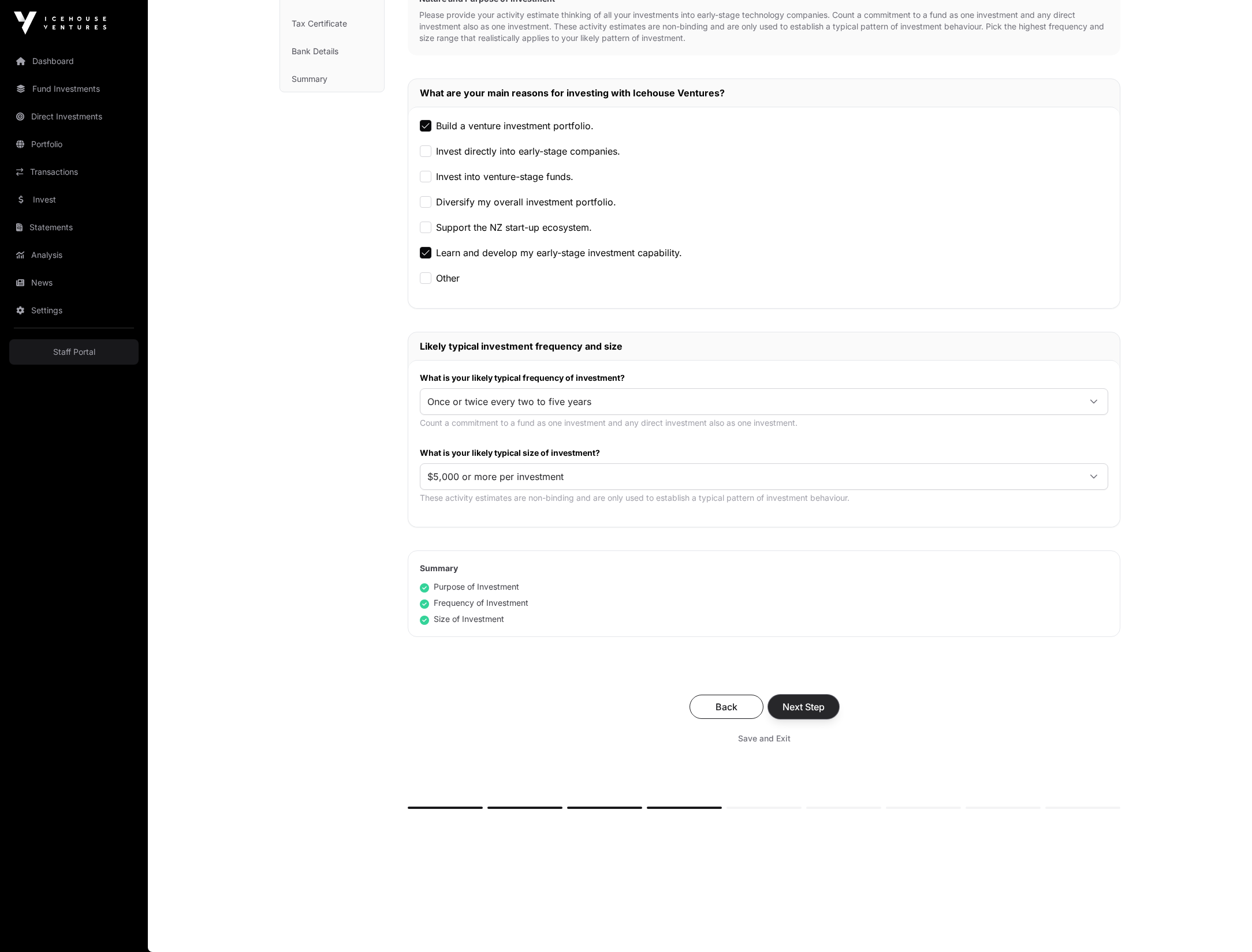
click at [799, 712] on span "Next Step" at bounding box center [803, 708] width 42 height 14
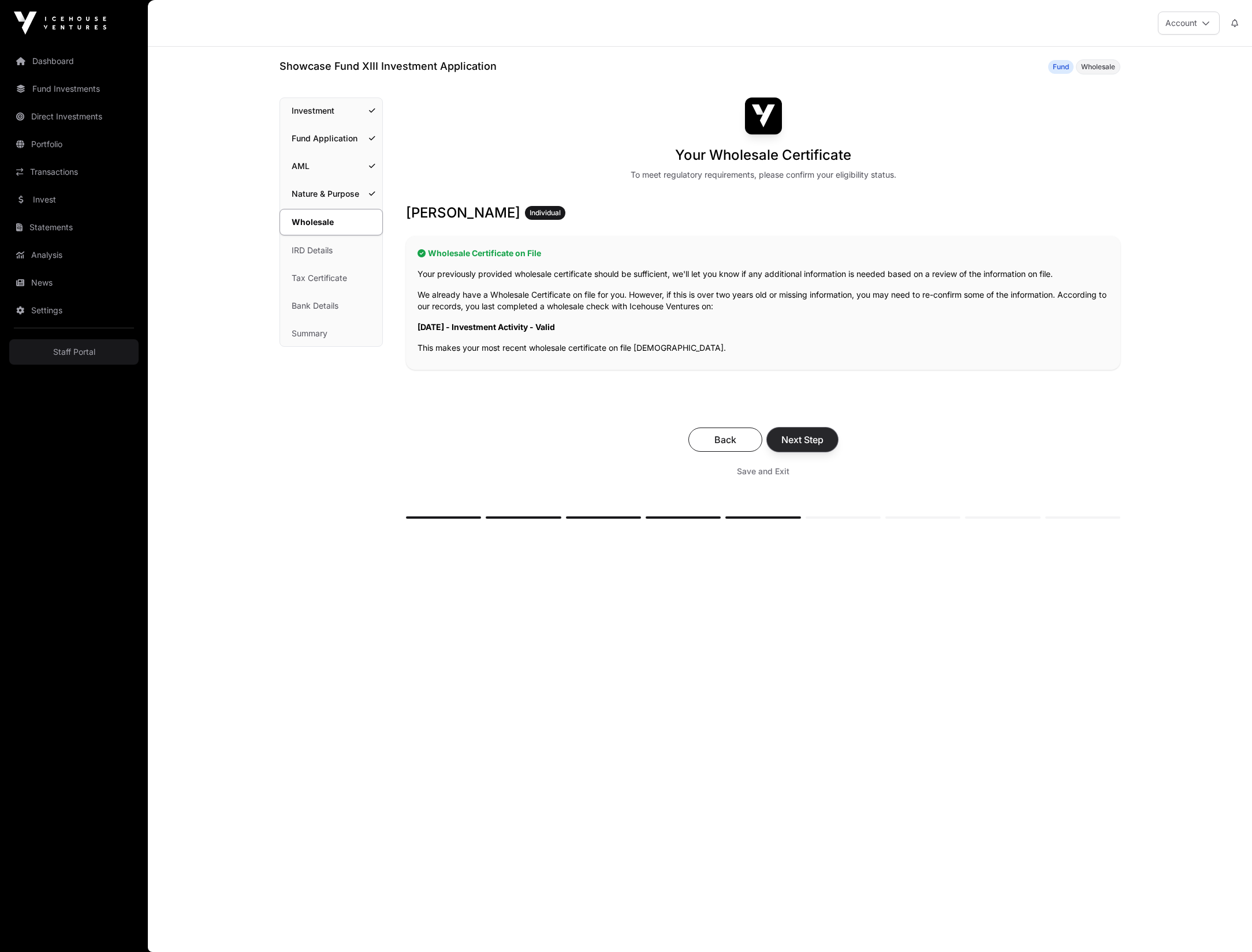
click at [809, 439] on span "Next Step" at bounding box center [802, 440] width 42 height 14
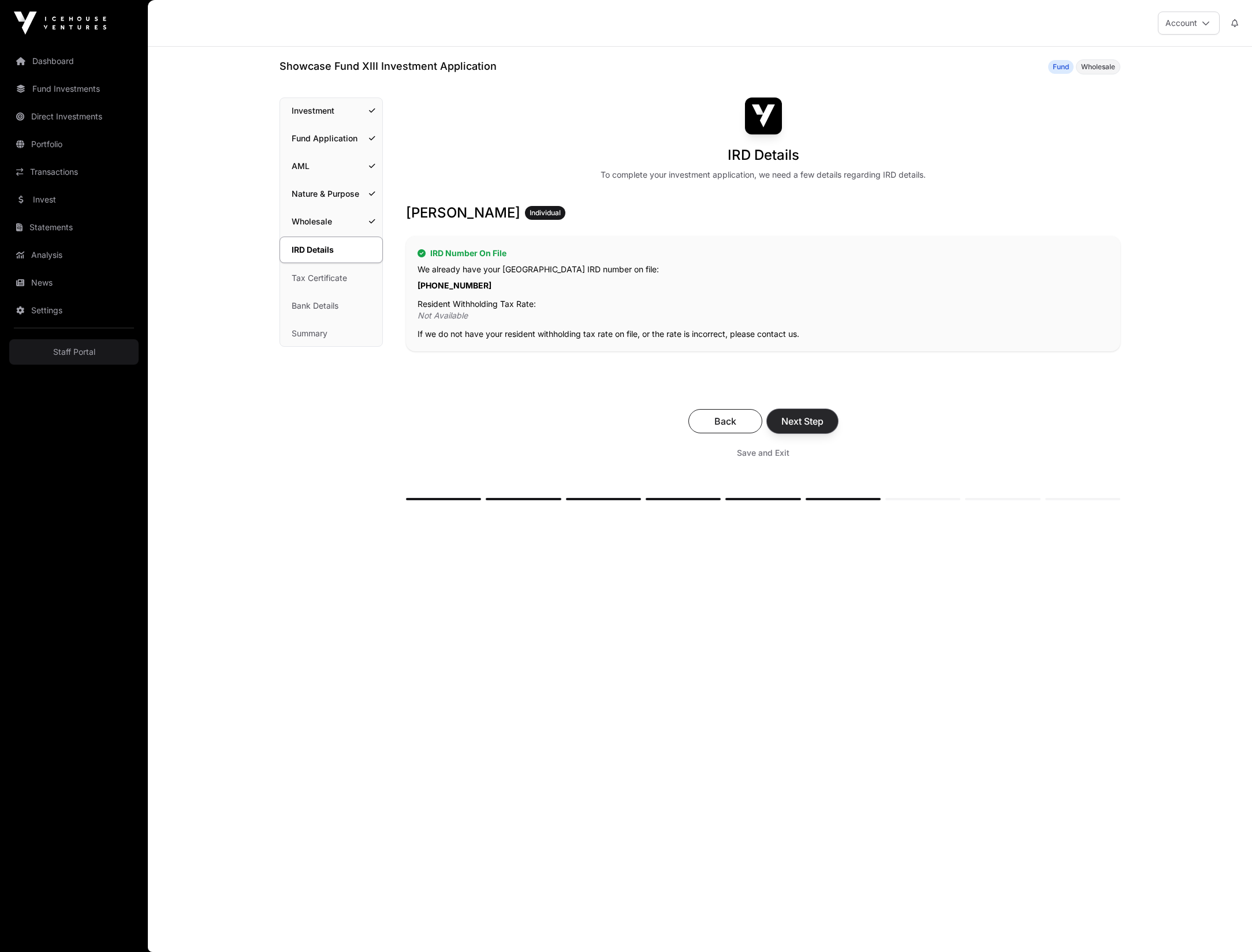
click at [807, 421] on span "Next Step" at bounding box center [802, 421] width 42 height 14
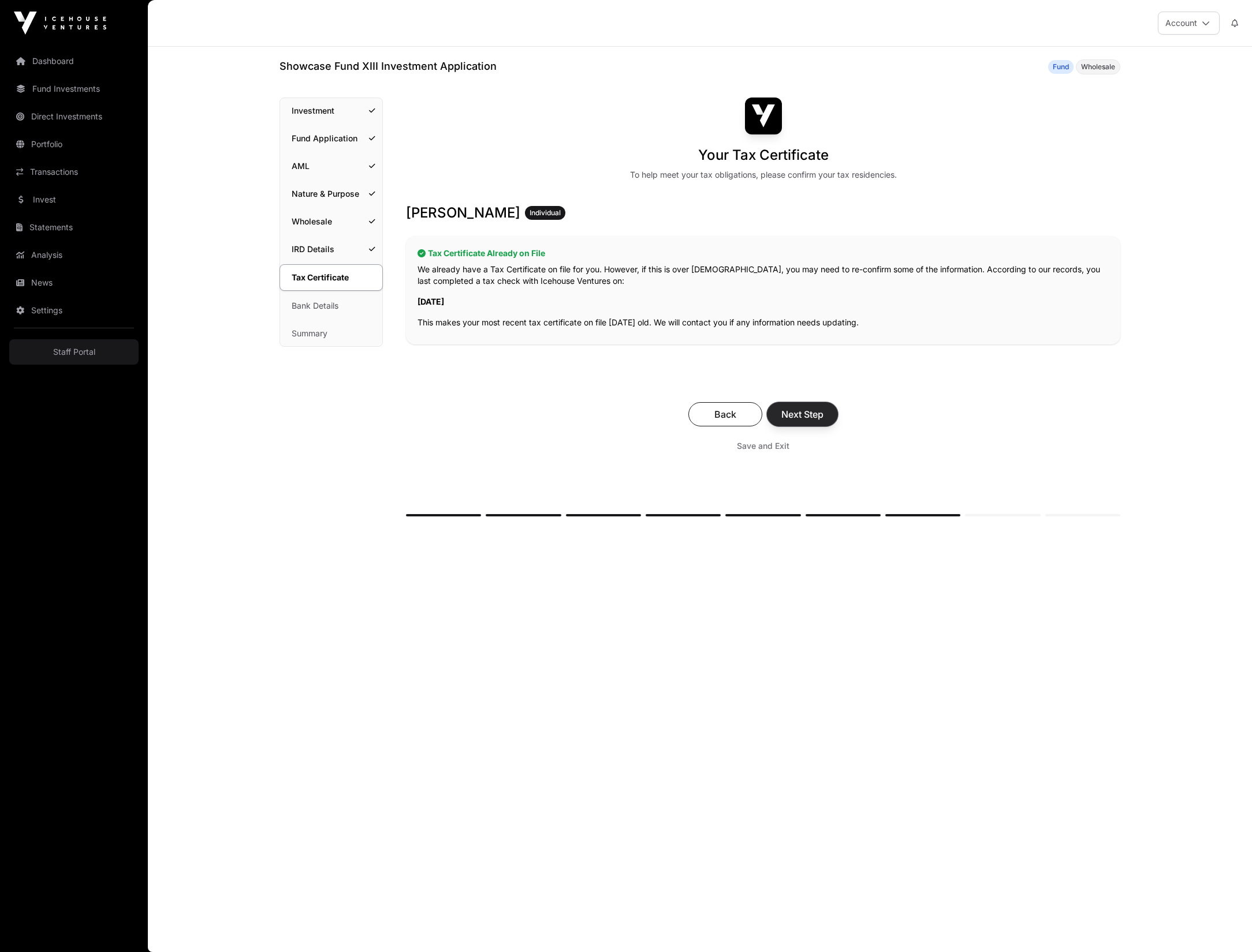
click at [805, 415] on span "Next Step" at bounding box center [802, 414] width 42 height 14
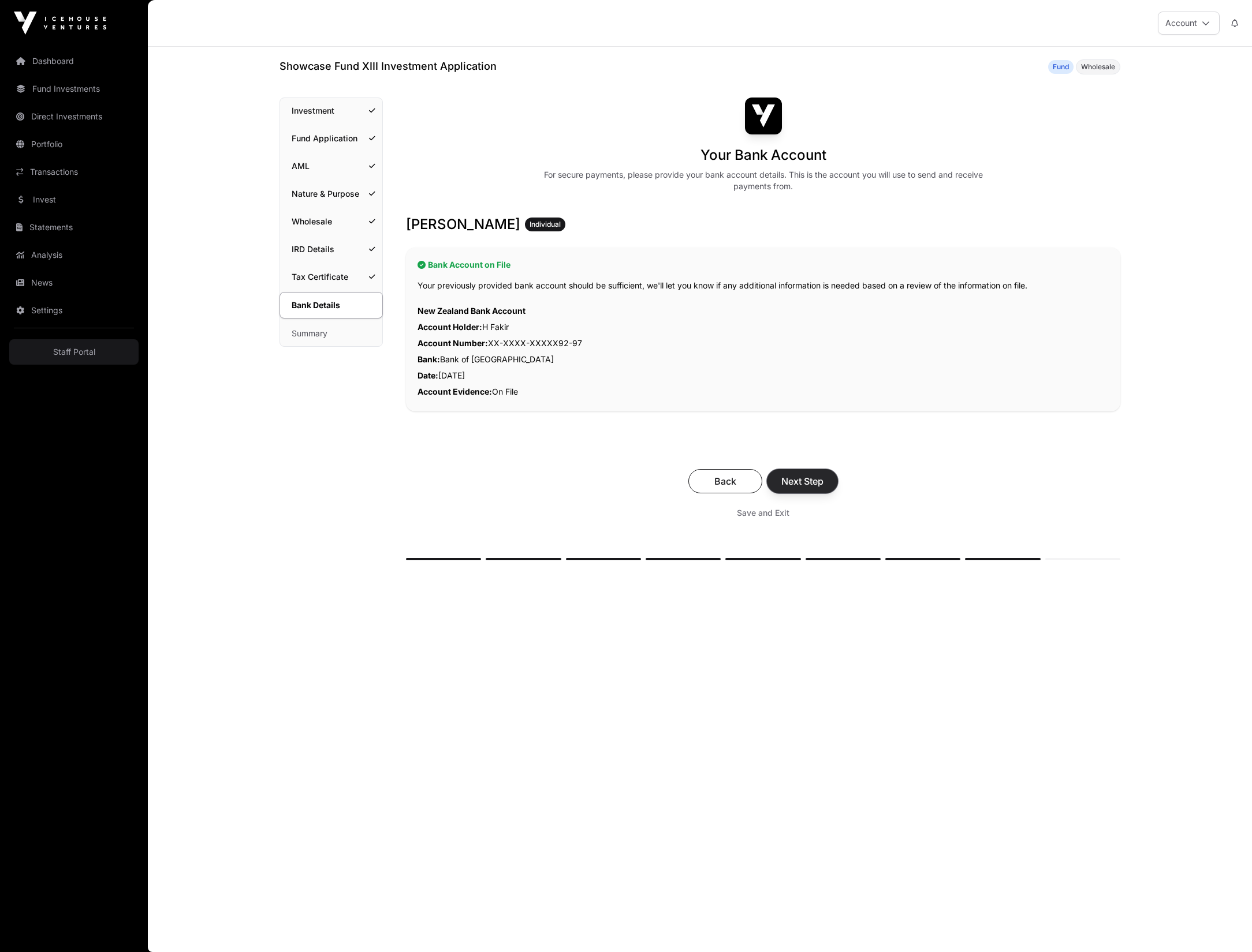
click at [809, 475] on span "Next Step" at bounding box center [802, 482] width 42 height 14
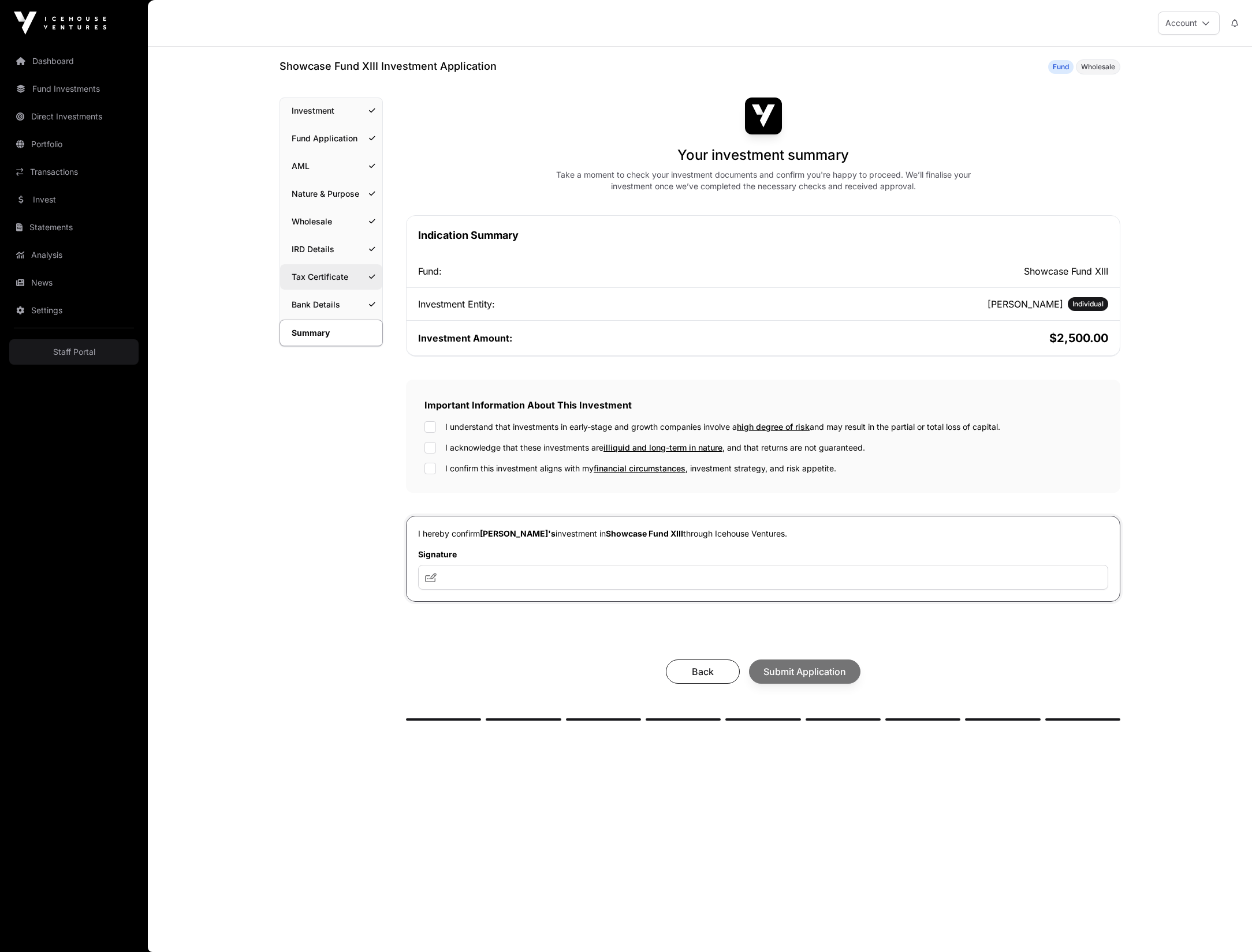
click at [327, 276] on link "Tax Certificate" at bounding box center [331, 276] width 102 height 26
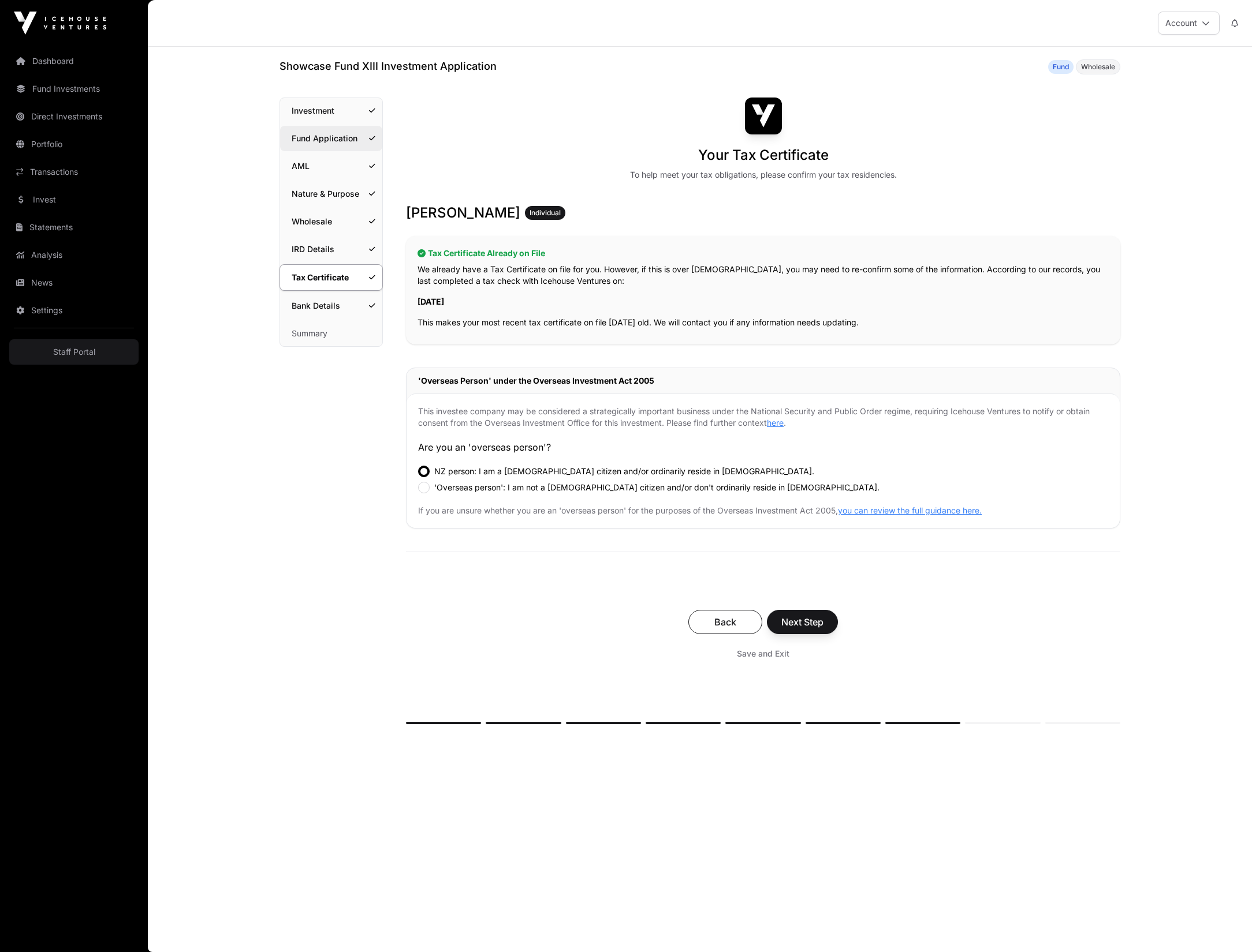
click at [325, 139] on link "Fund Application" at bounding box center [331, 139] width 102 height 26
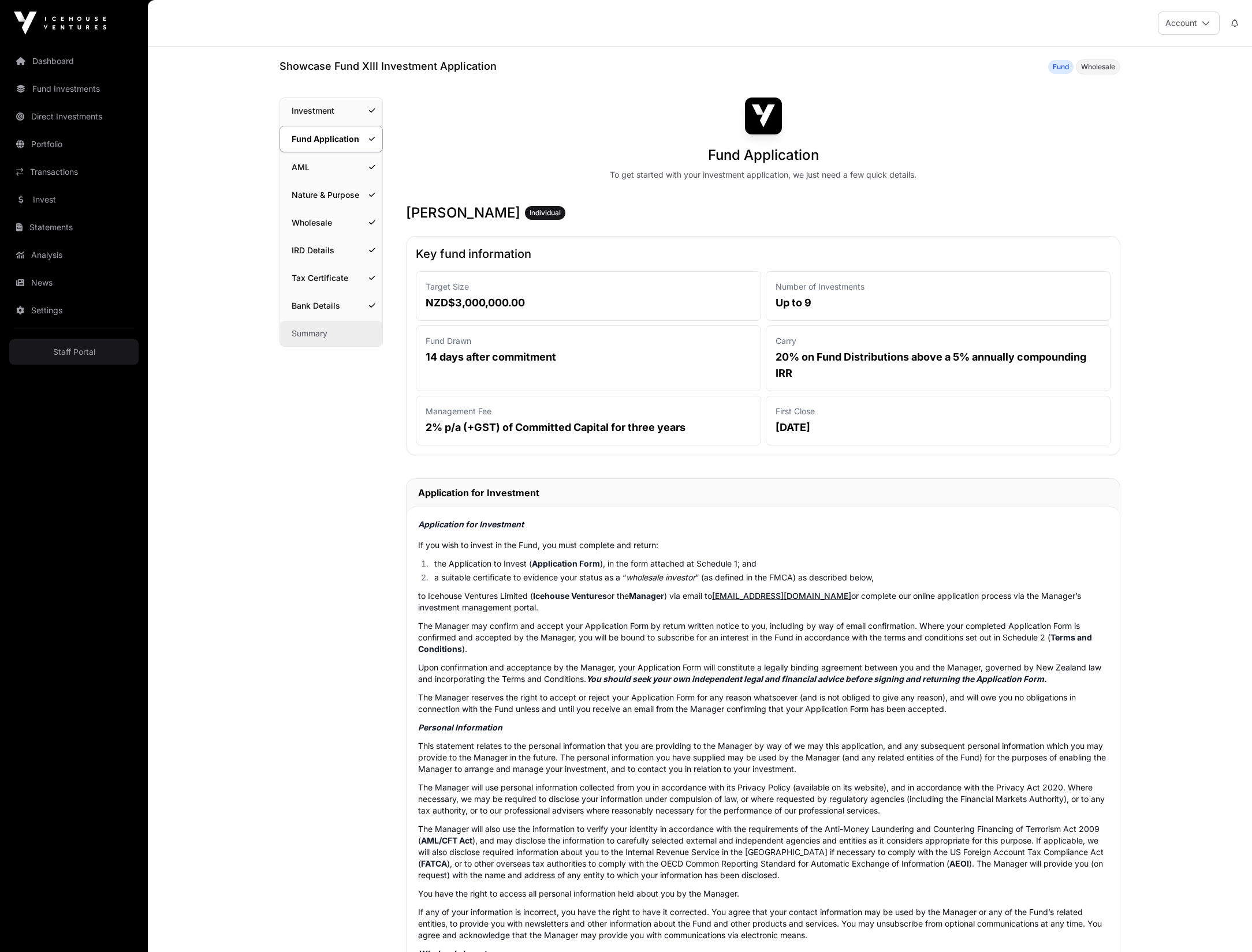
click at [349, 346] on link "Summary" at bounding box center [331, 333] width 102 height 26
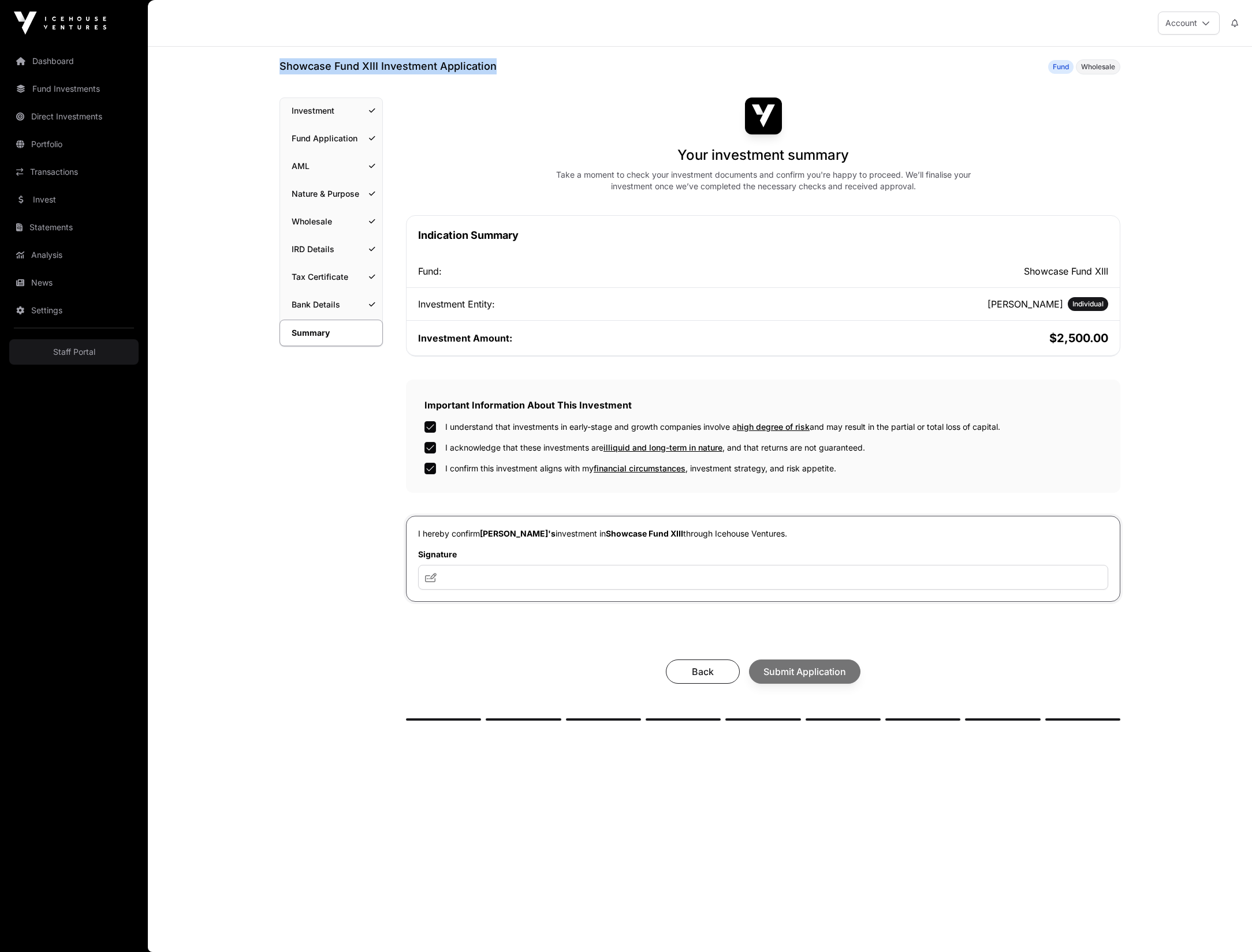
drag, startPoint x: 472, startPoint y: 75, endPoint x: 272, endPoint y: 70, distance: 200.1
click at [272, 70] on div "Showcase Fund XIII Investment Application Fund Wholesale Summary Investment Fun…" at bounding box center [699, 420] width 887 height 723
click at [605, 571] on input "text" at bounding box center [763, 578] width 690 height 25
type input "**********"
click at [817, 683] on button "Submit Application" at bounding box center [804, 671] width 111 height 24
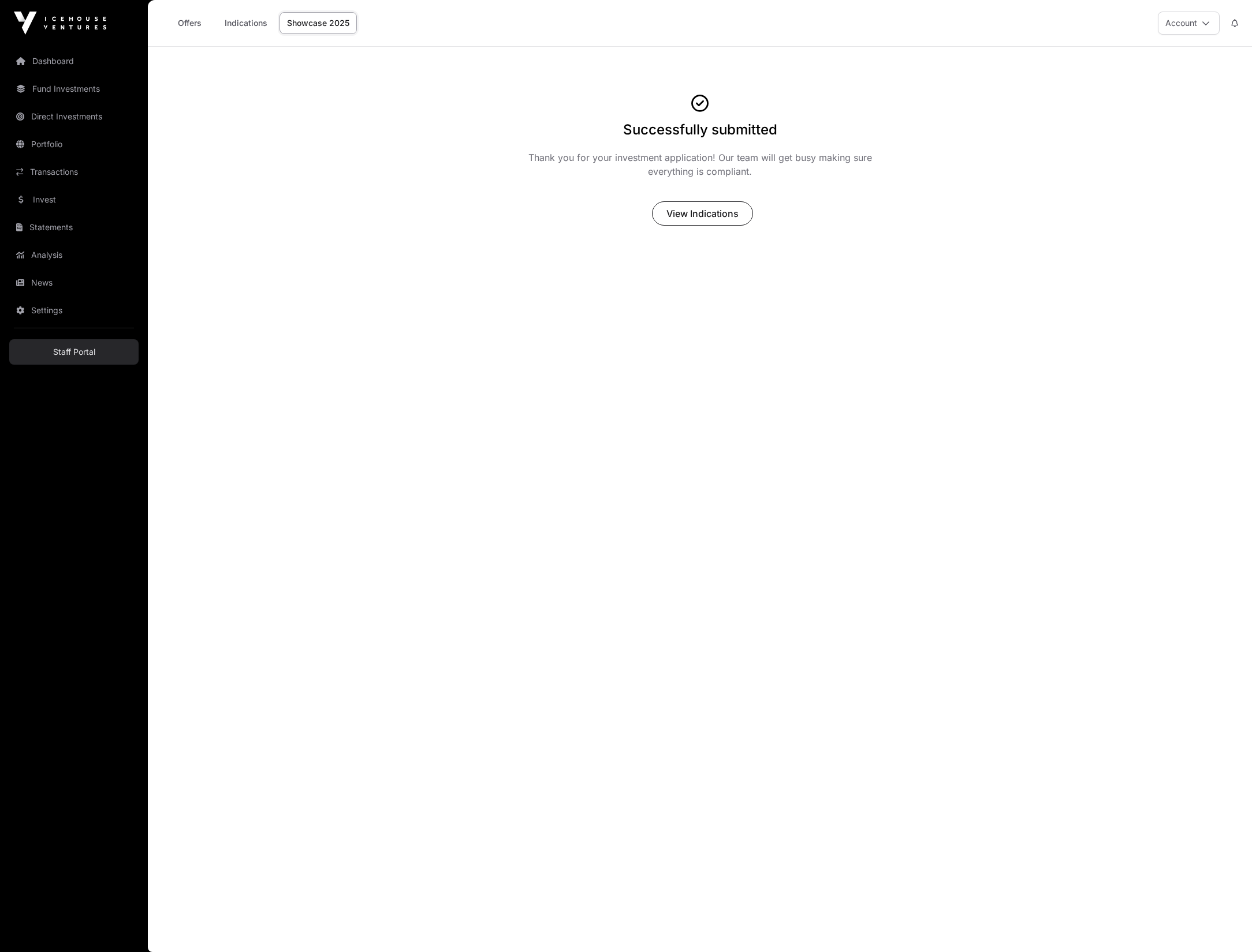
click at [72, 356] on link "Staff Portal" at bounding box center [73, 352] width 129 height 26
